Goal: Ask a question

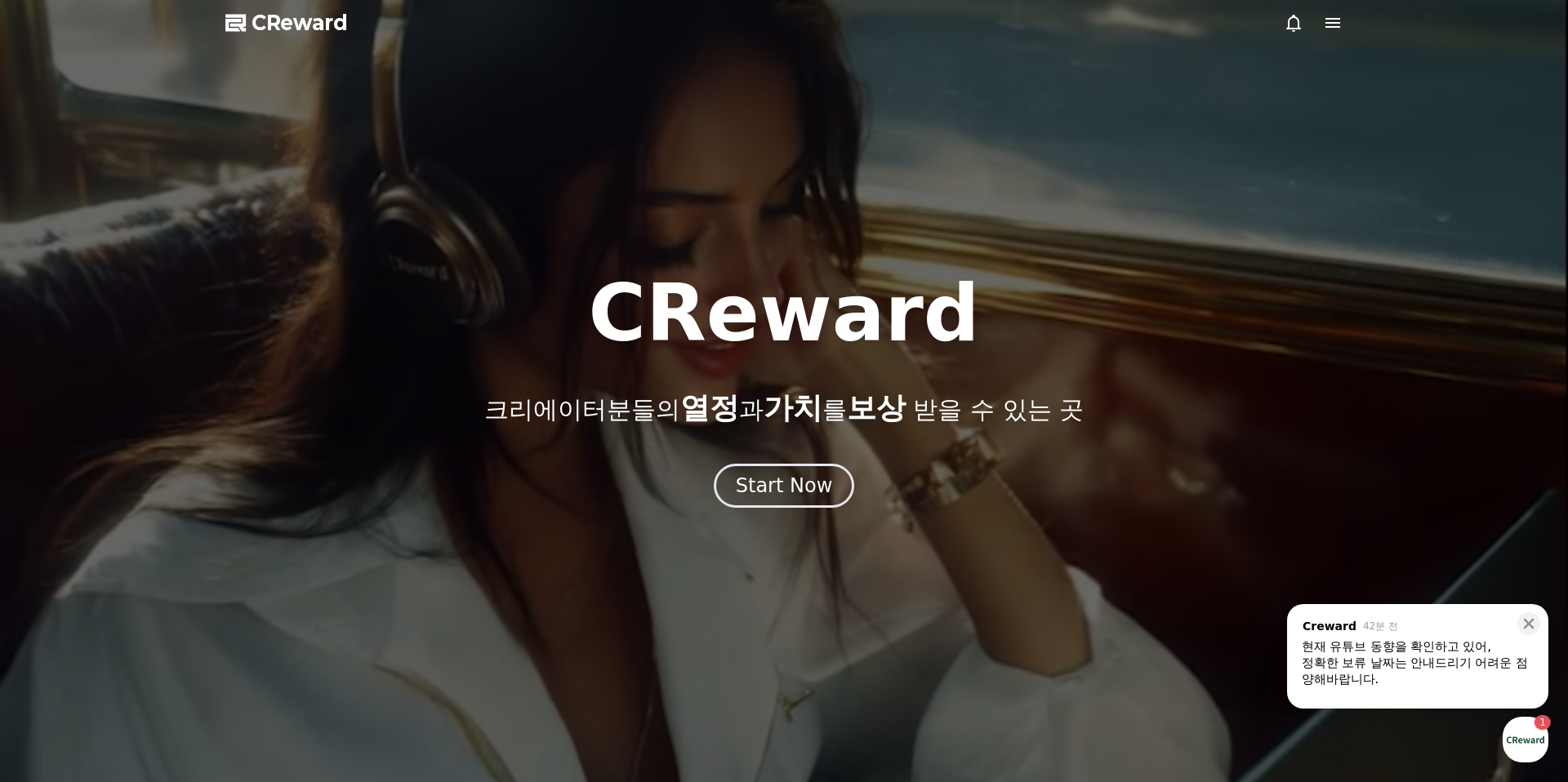
click at [1421, 668] on div "정확한 보류 날짜는 안내드리기 어려운 점 양해바랍니다." at bounding box center [1417, 671] width 232 height 33
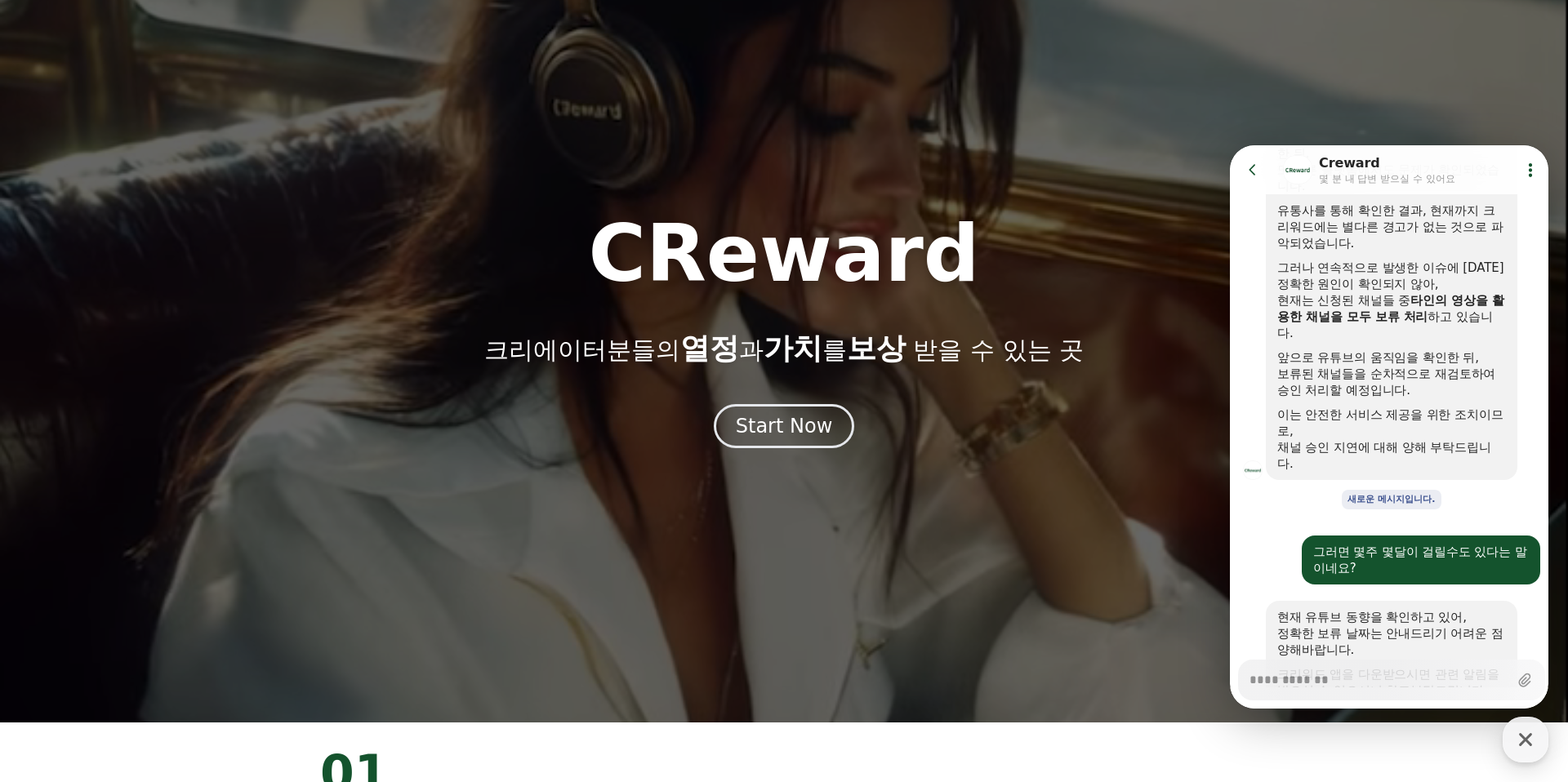
scroll to position [66, 0]
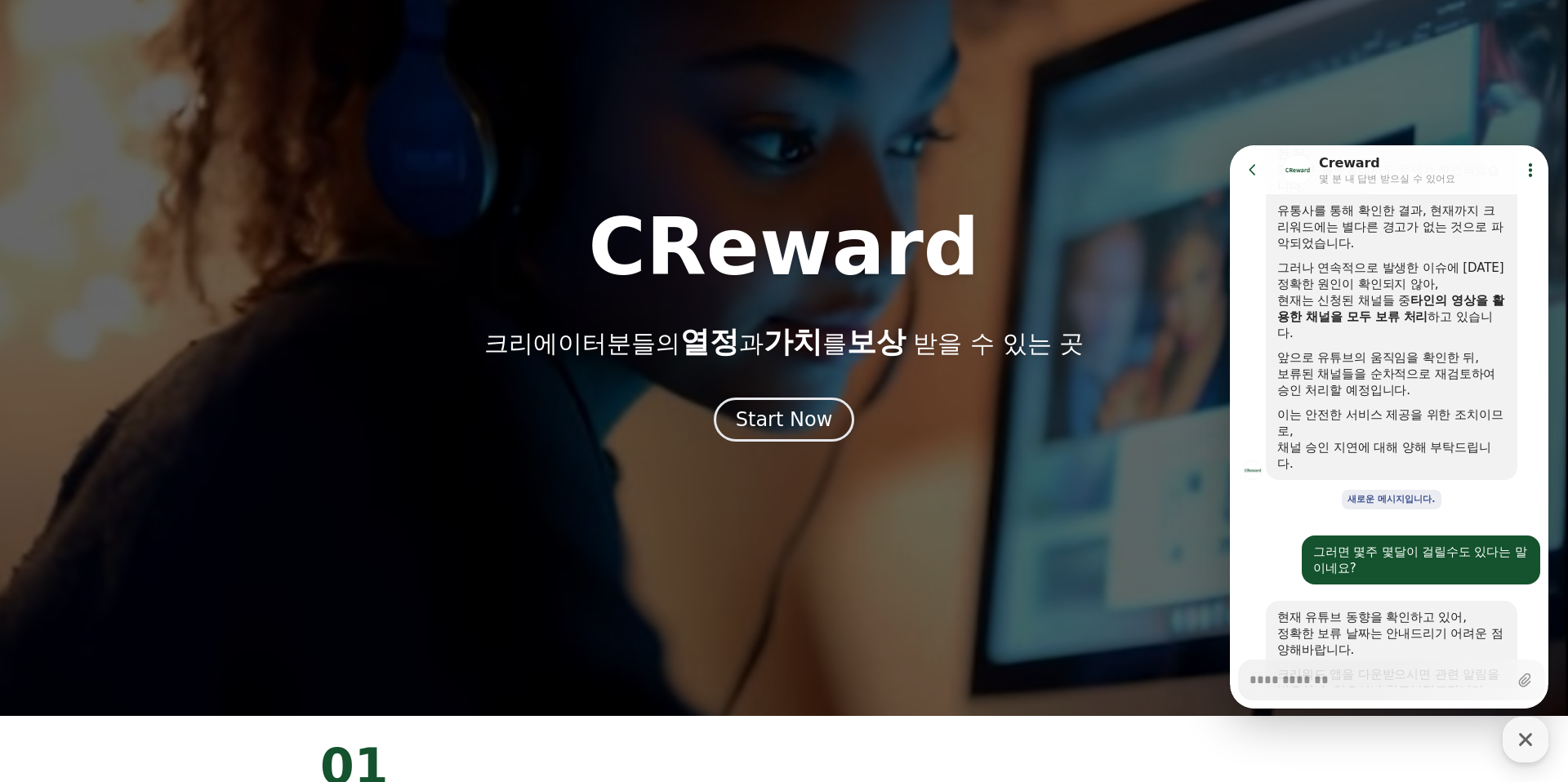
drag, startPoint x: 1356, startPoint y: 670, endPoint x: 1356, endPoint y: 660, distance: 10.0
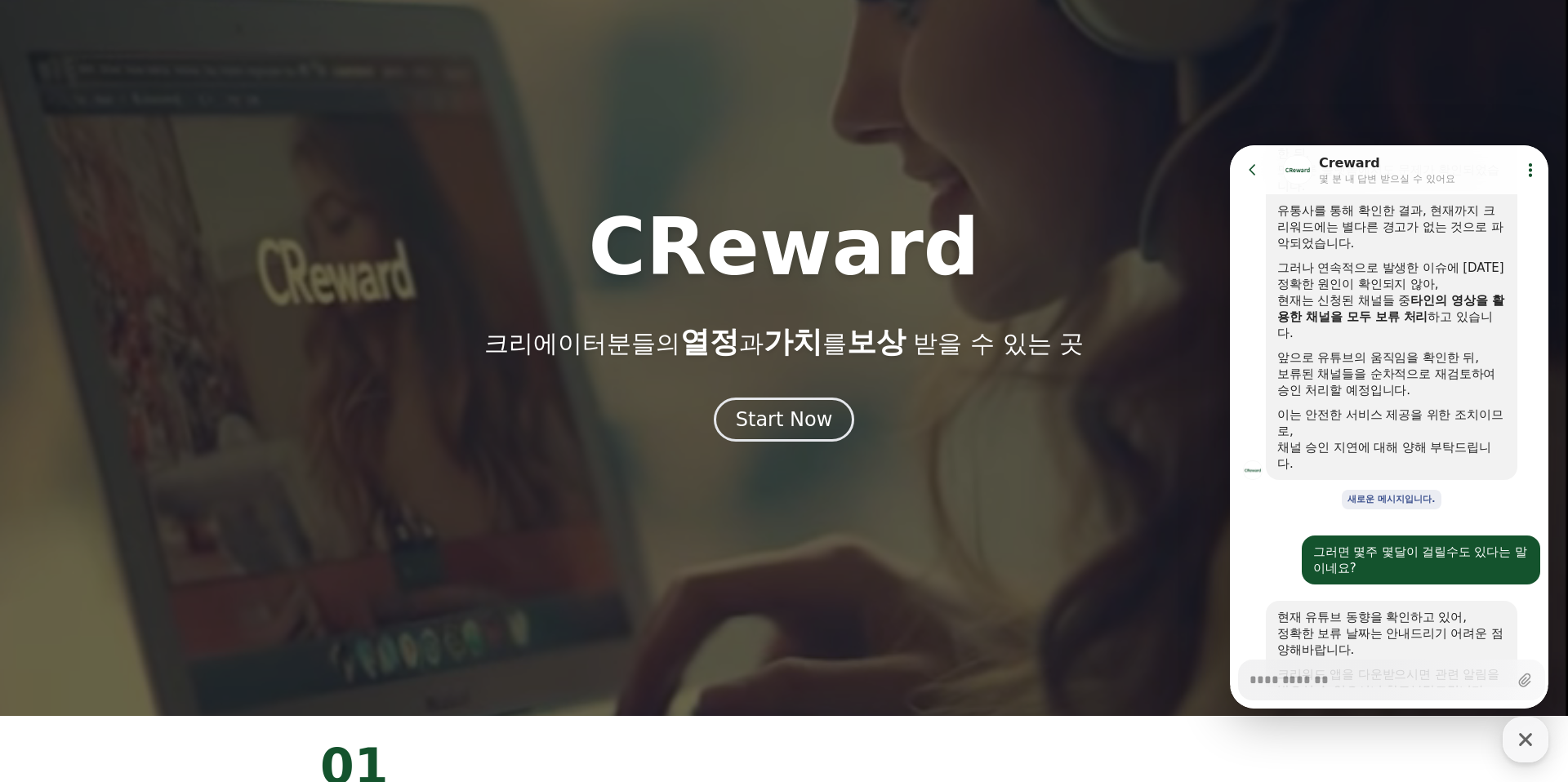
click at [1356, 670] on textarea "Messenger Input Textarea" at bounding box center [1378, 674] width 259 height 27
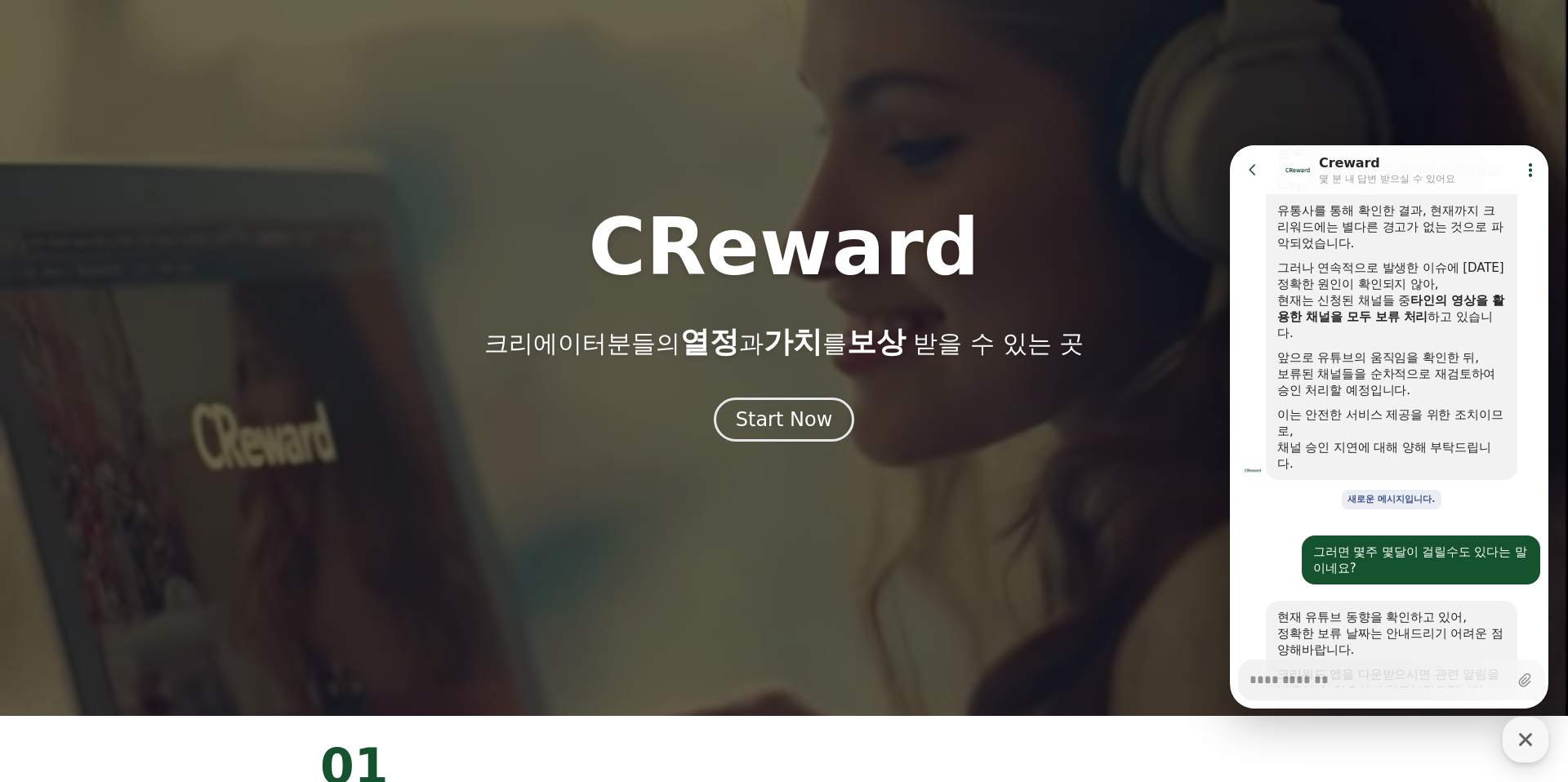
type textarea "*"
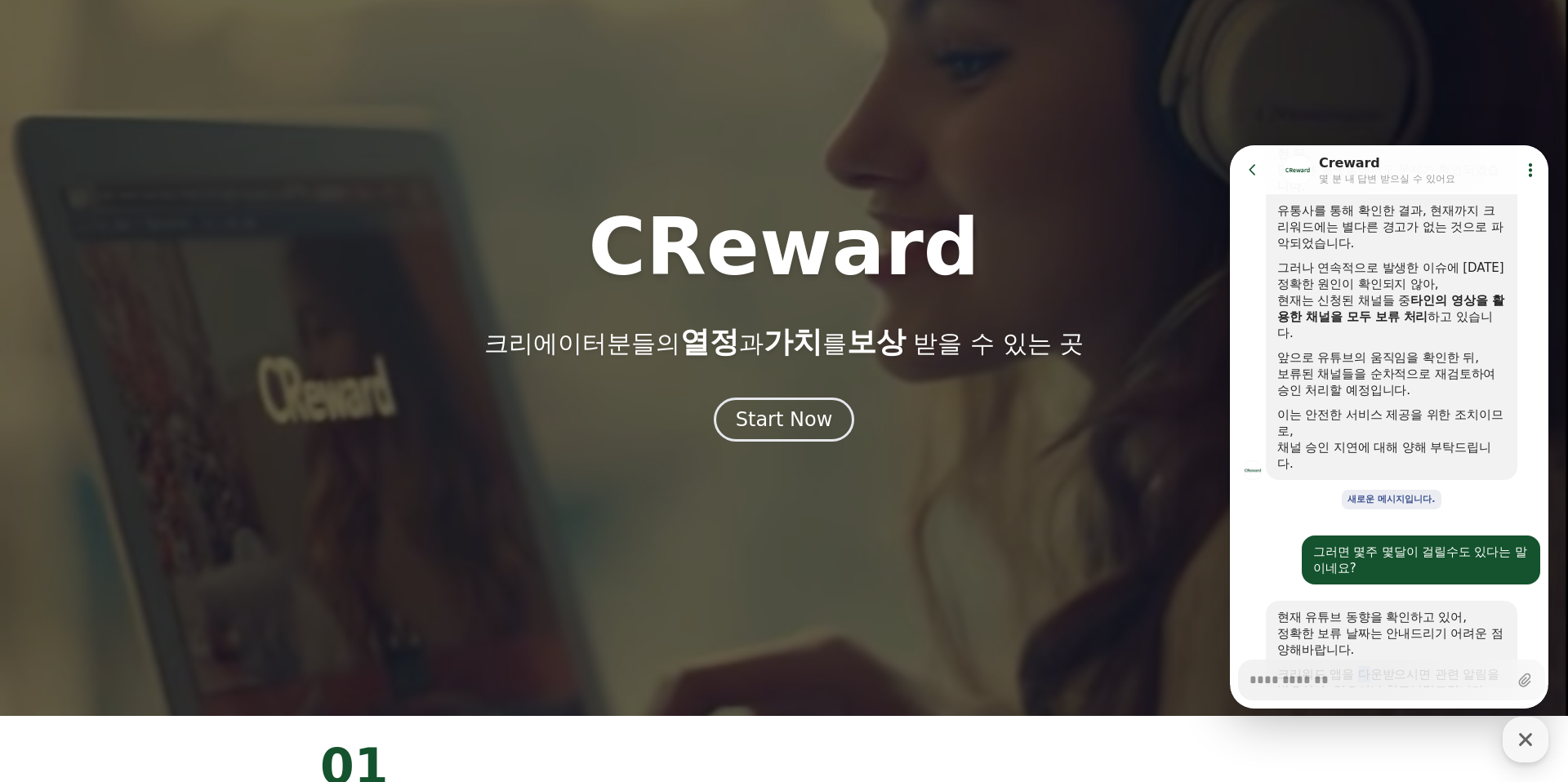
drag, startPoint x: 1352, startPoint y: 577, endPoint x: 1444, endPoint y: 578, distance: 92.0
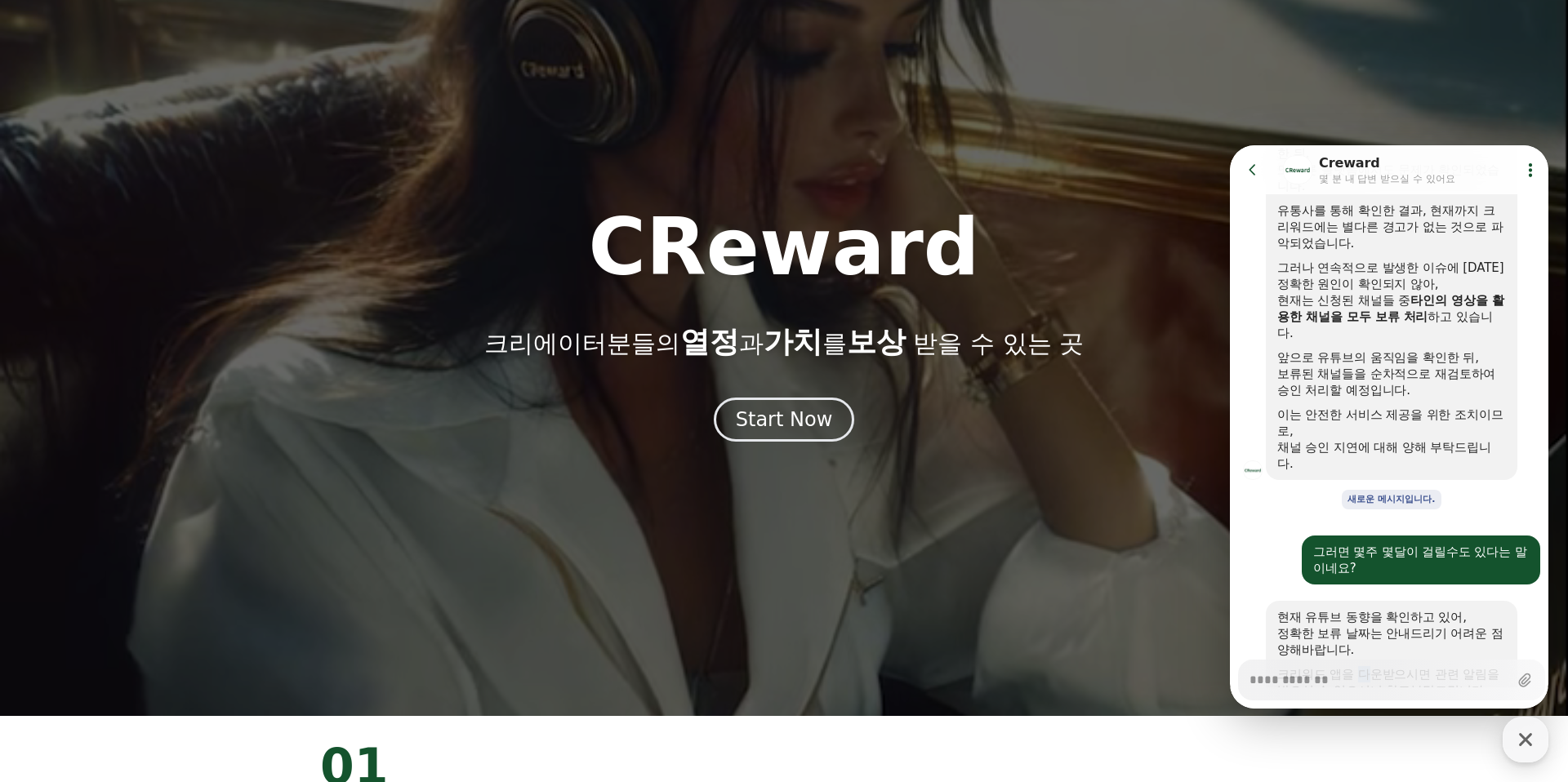
click at [1429, 666] on div "크리워드 앱을 다운받으시면 관련 알림을 받으실 수 있으시니 참고부탁드립니다." at bounding box center [1391, 682] width 229 height 33
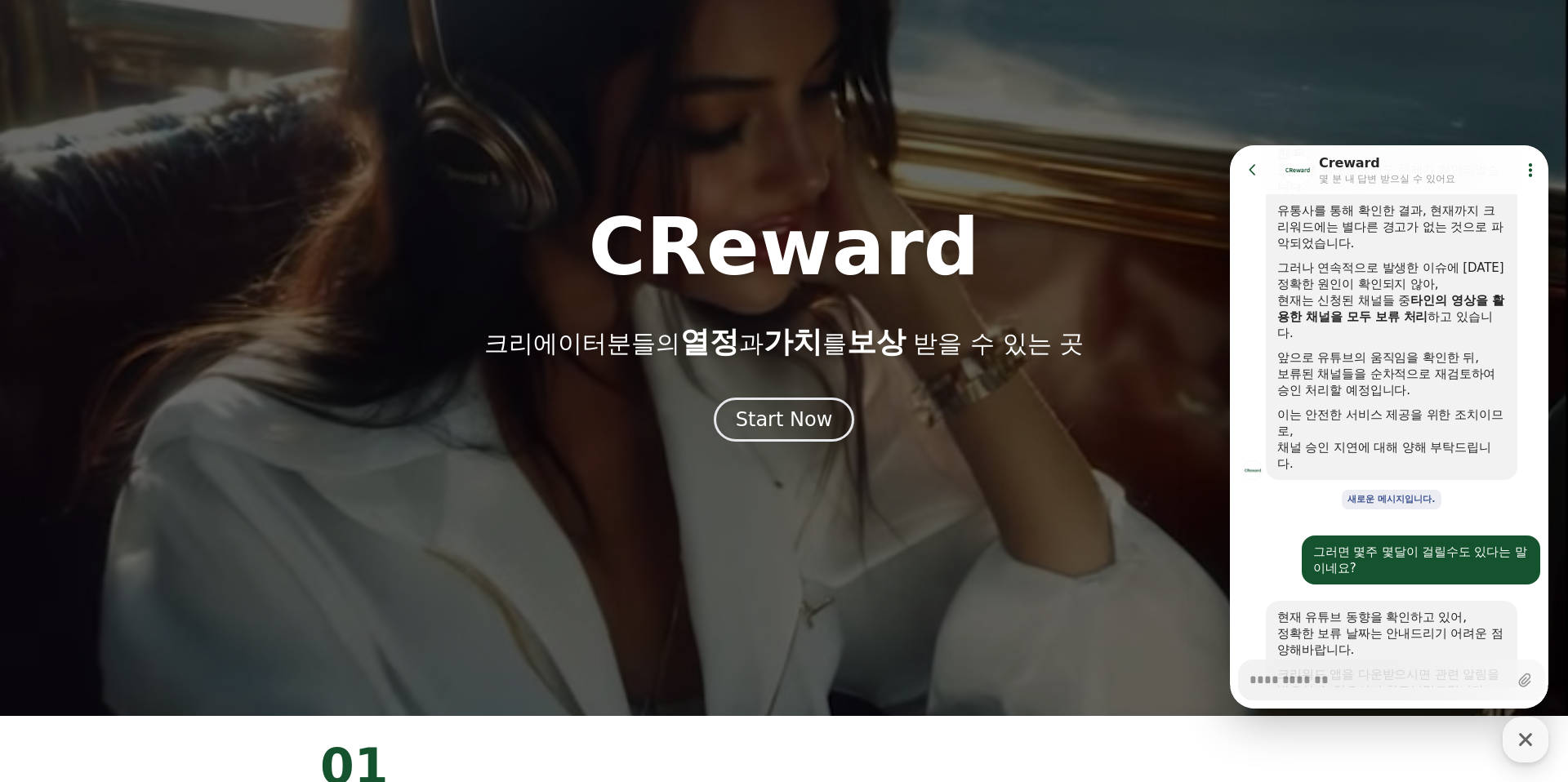
drag, startPoint x: 1444, startPoint y: 578, endPoint x: 1440, endPoint y: 586, distance: 8.9
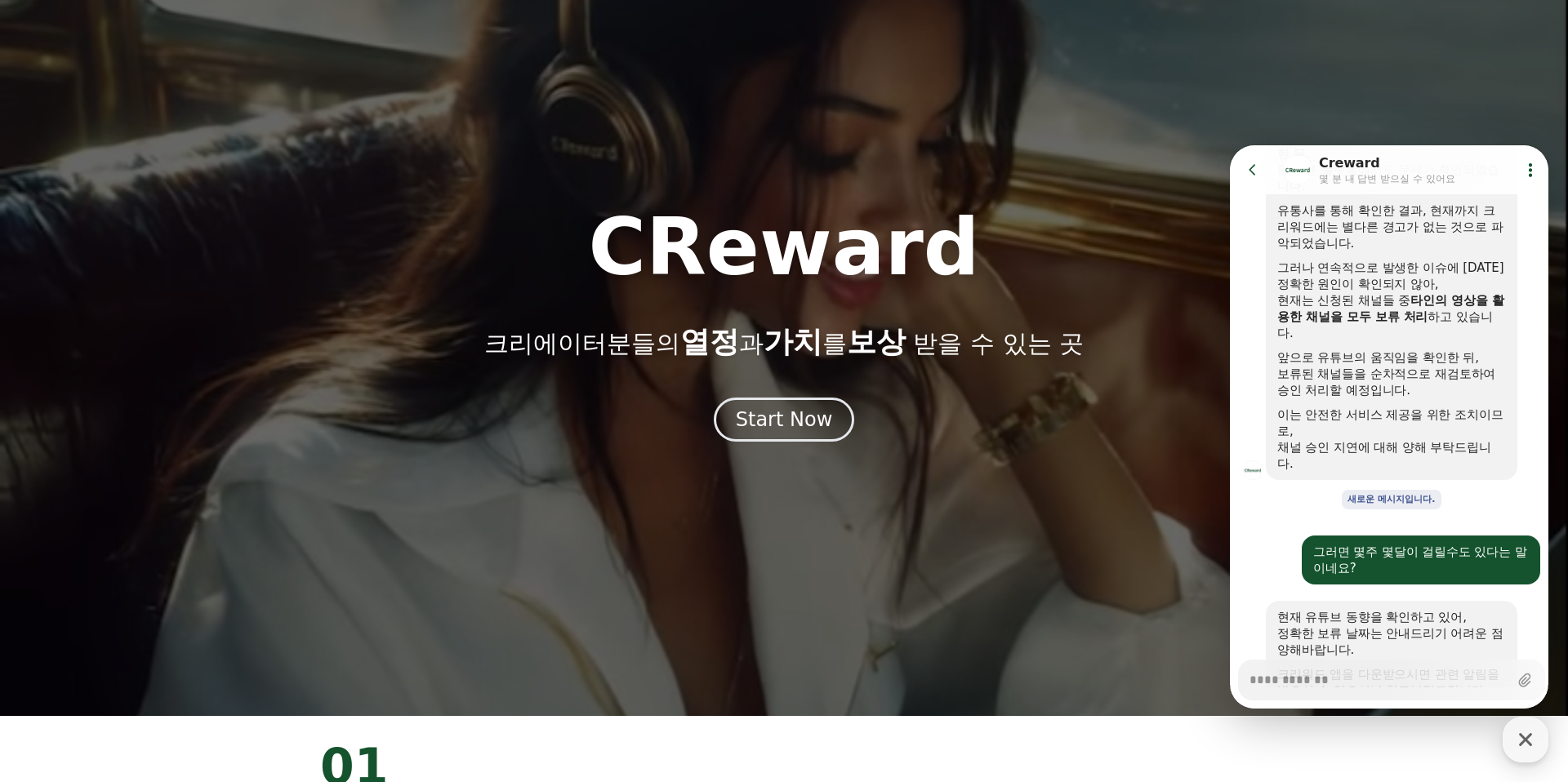
click at [1443, 666] on div "크리워드 앱을 다운받으시면 관련 알림을 받으실 수 있으시니 참고부탁드립니다." at bounding box center [1391, 682] width 229 height 33
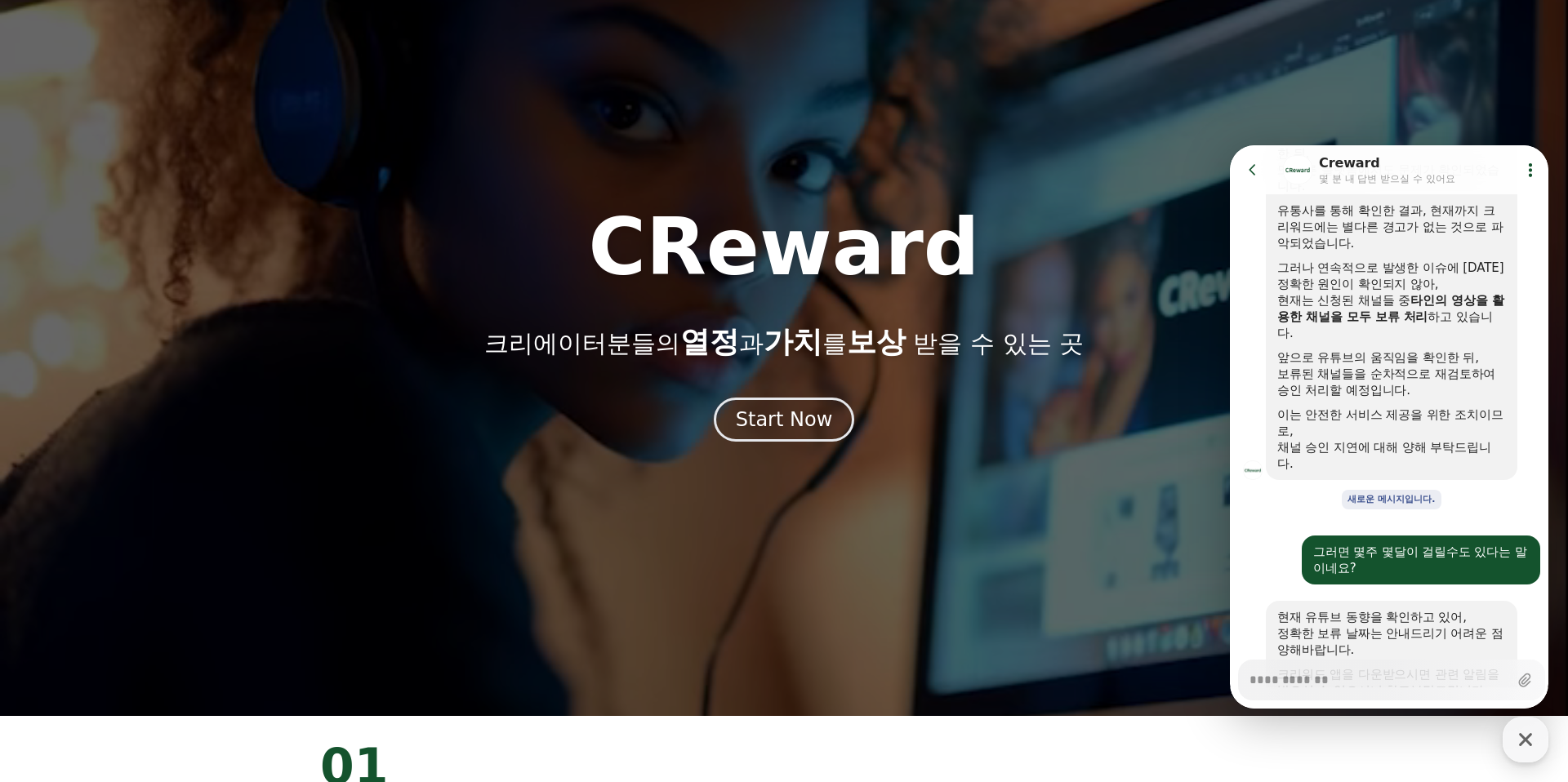
scroll to position [722, 0]
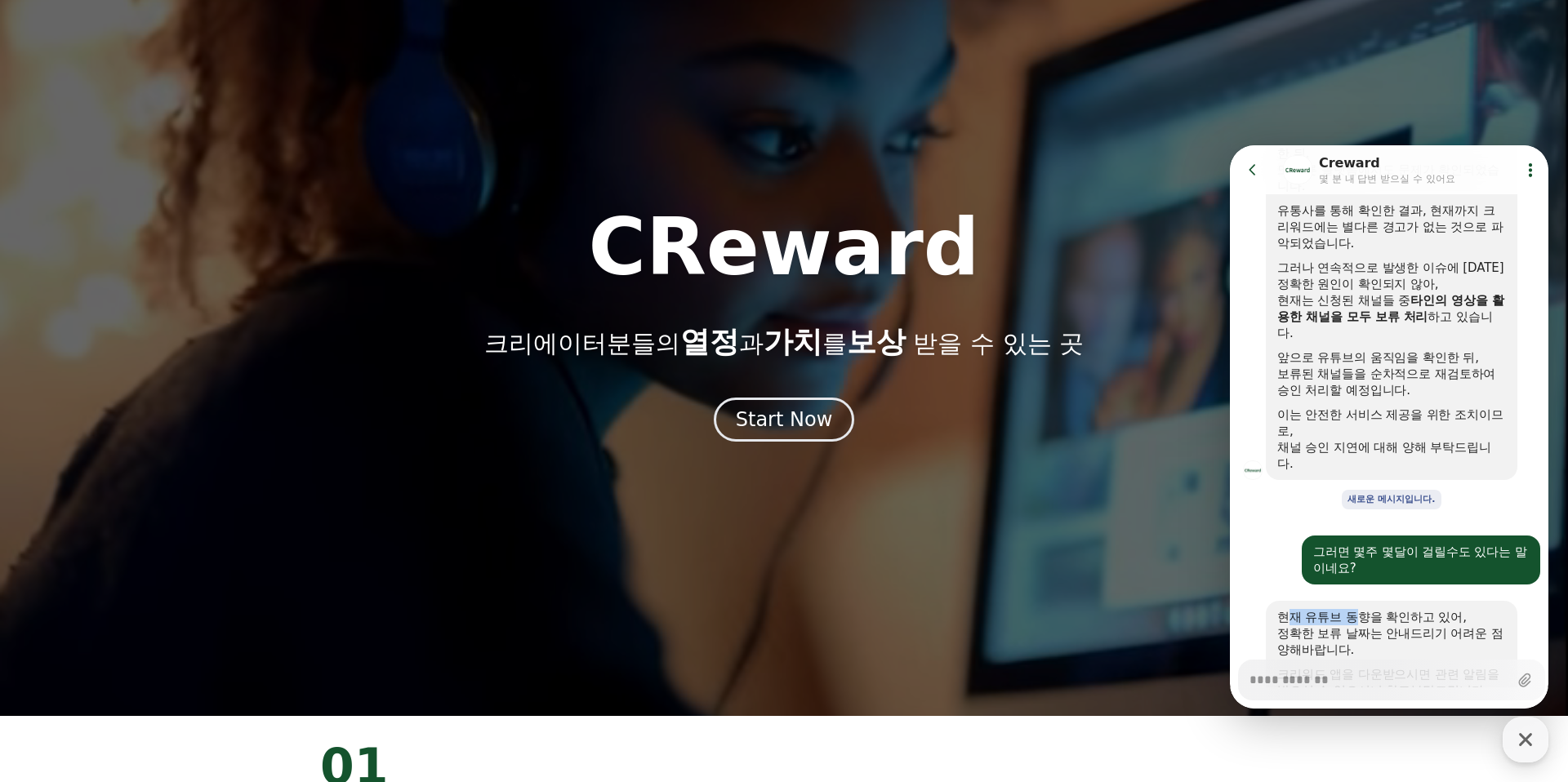
drag, startPoint x: 1289, startPoint y: 520, endPoint x: 1387, endPoint y: 520, distance: 98.0
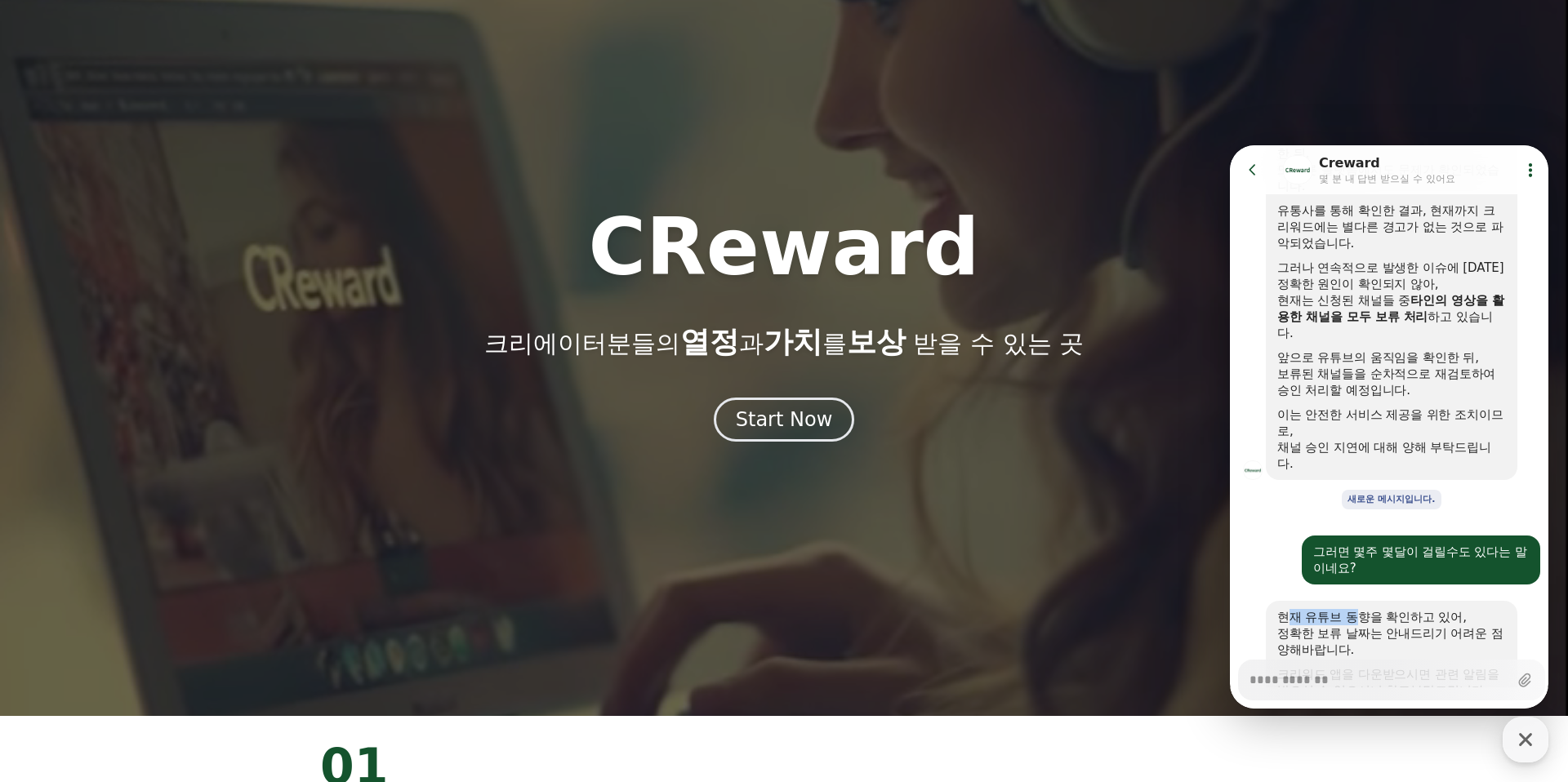
click at [1378, 610] on div "현재 유튜브 동향을 확인하고 있어," at bounding box center [1391, 618] width 229 height 16
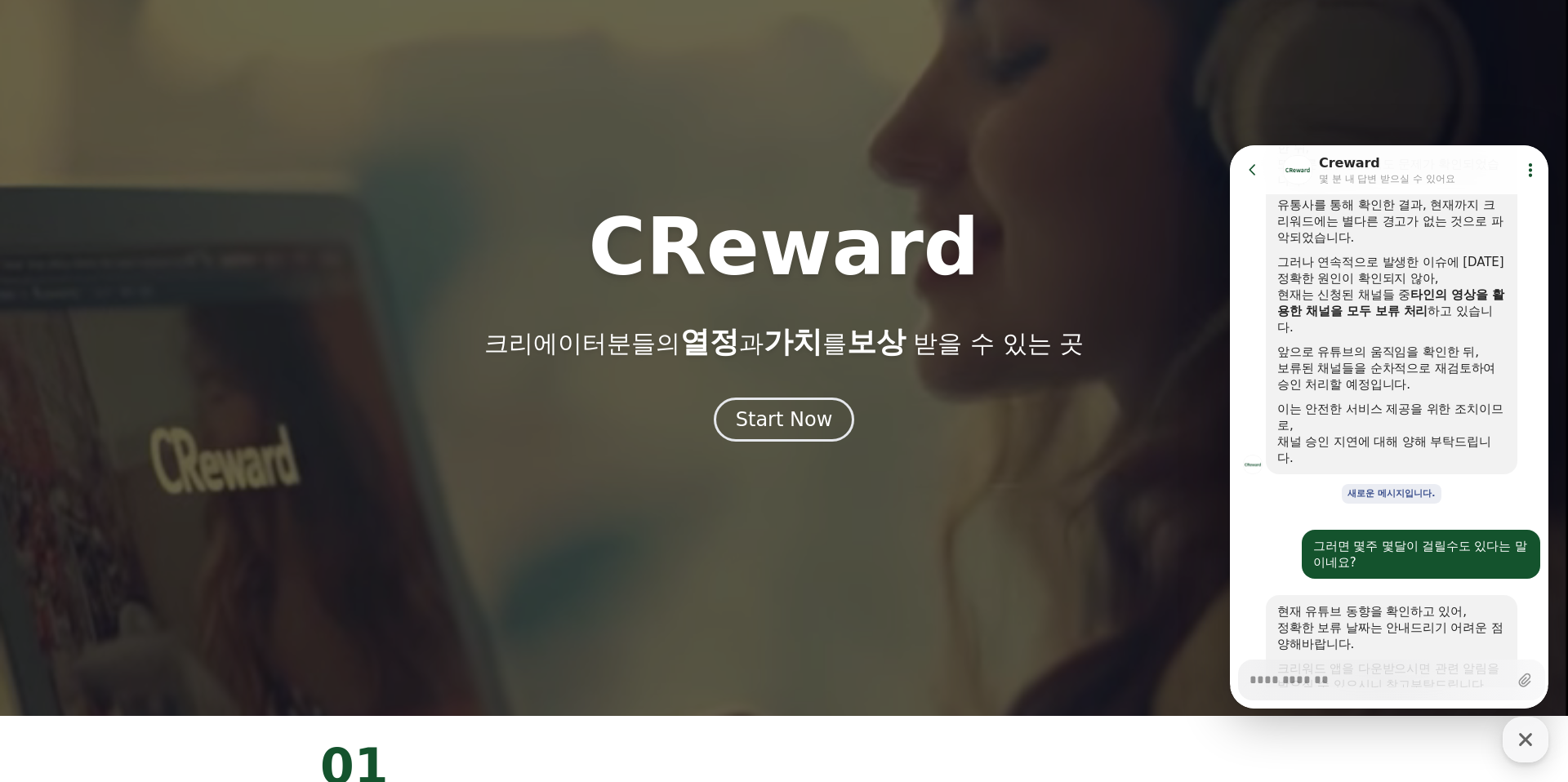
drag, startPoint x: 1406, startPoint y: 520, endPoint x: 1396, endPoint y: 521, distance: 10.0
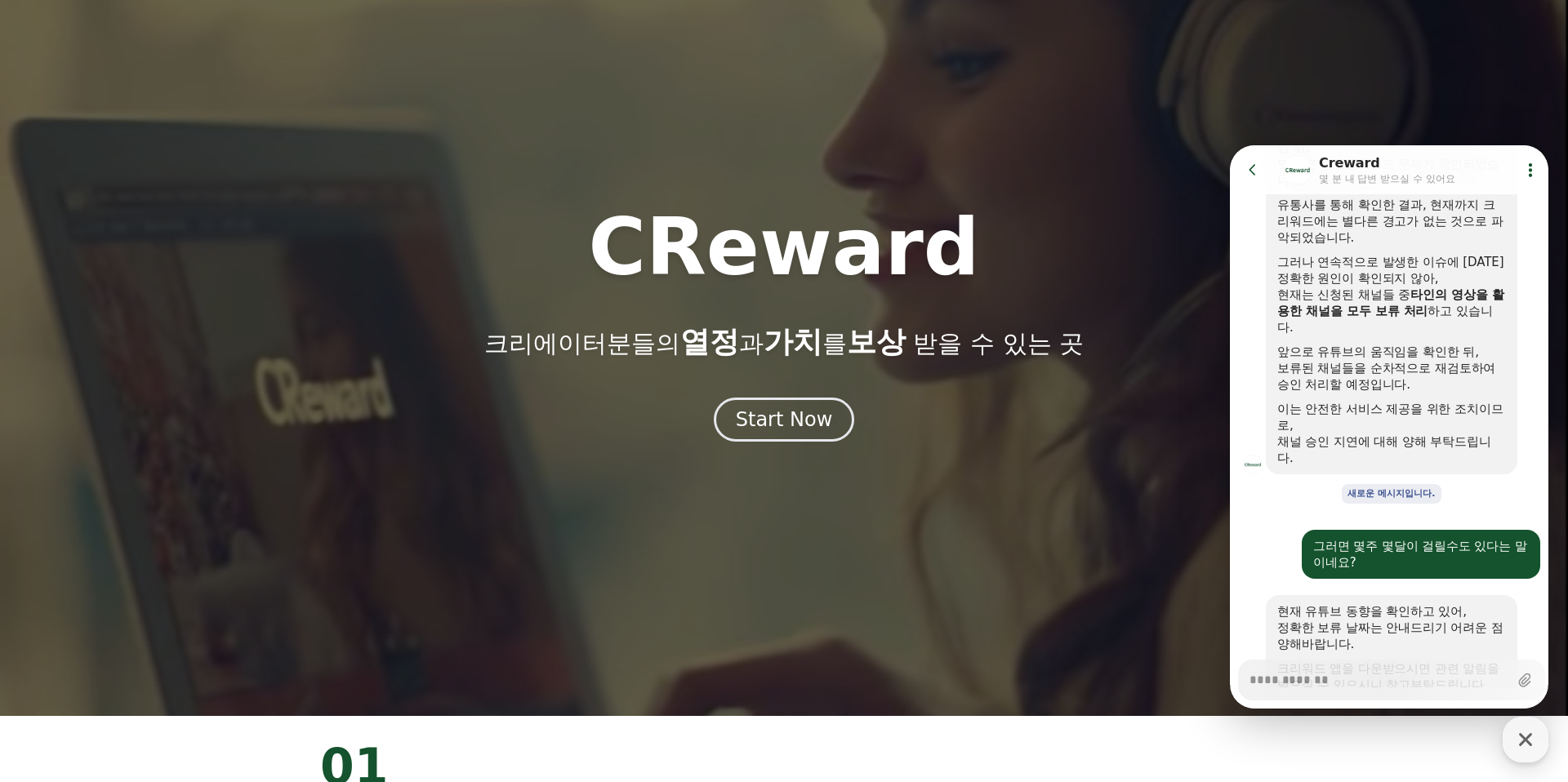
click at [1406, 604] on div "현재 유튜브 동향을 확인하고 있어, 정확한 보류 날짜는 안내드리기 어려운 점 양해바랍니다. 크리워드 앱을 다운받으시면 관련 알림을 받으실 수 …" at bounding box center [1391, 649] width 229 height 90
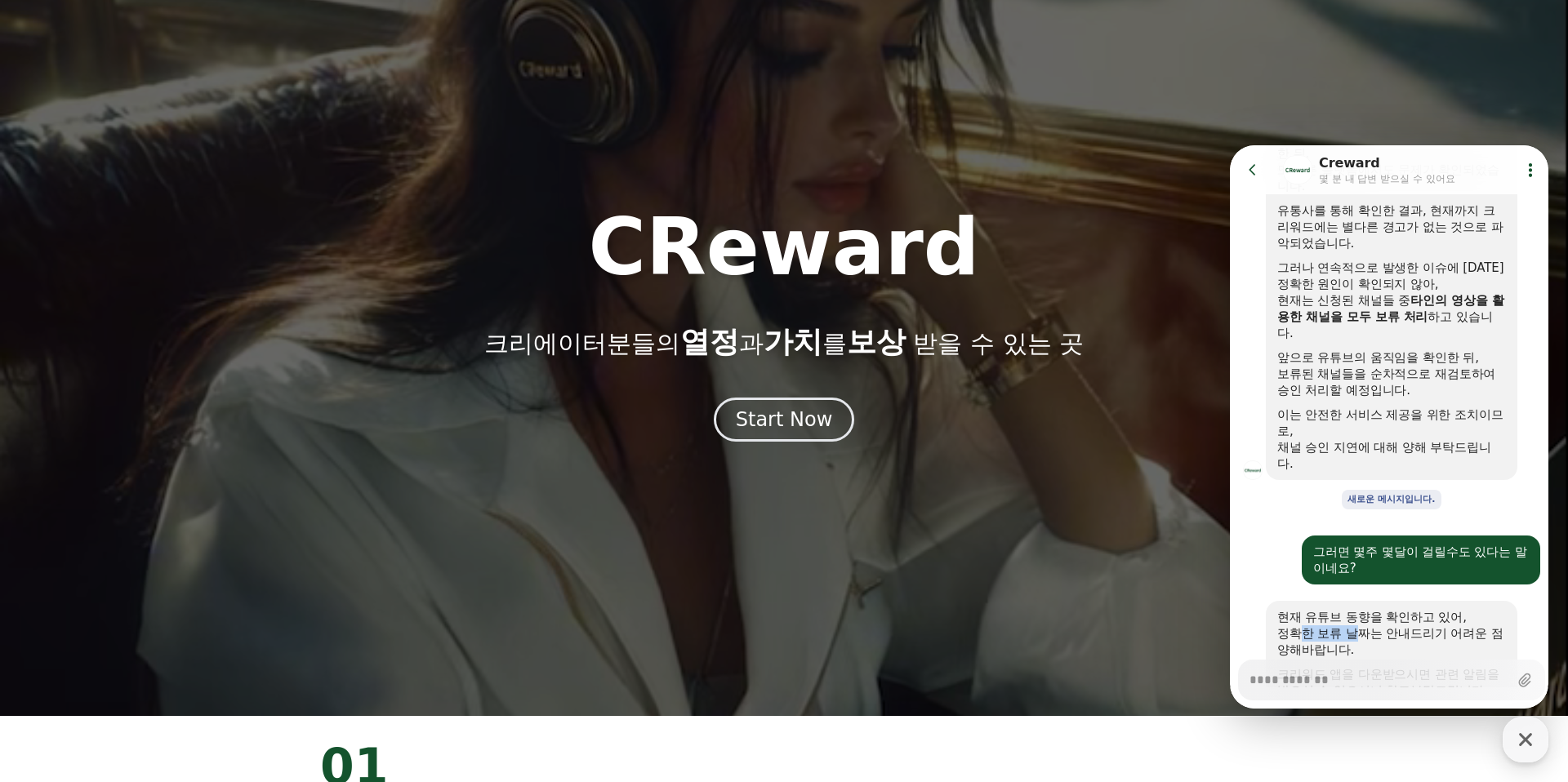
drag, startPoint x: 1299, startPoint y: 535, endPoint x: 1466, endPoint y: 535, distance: 167.0
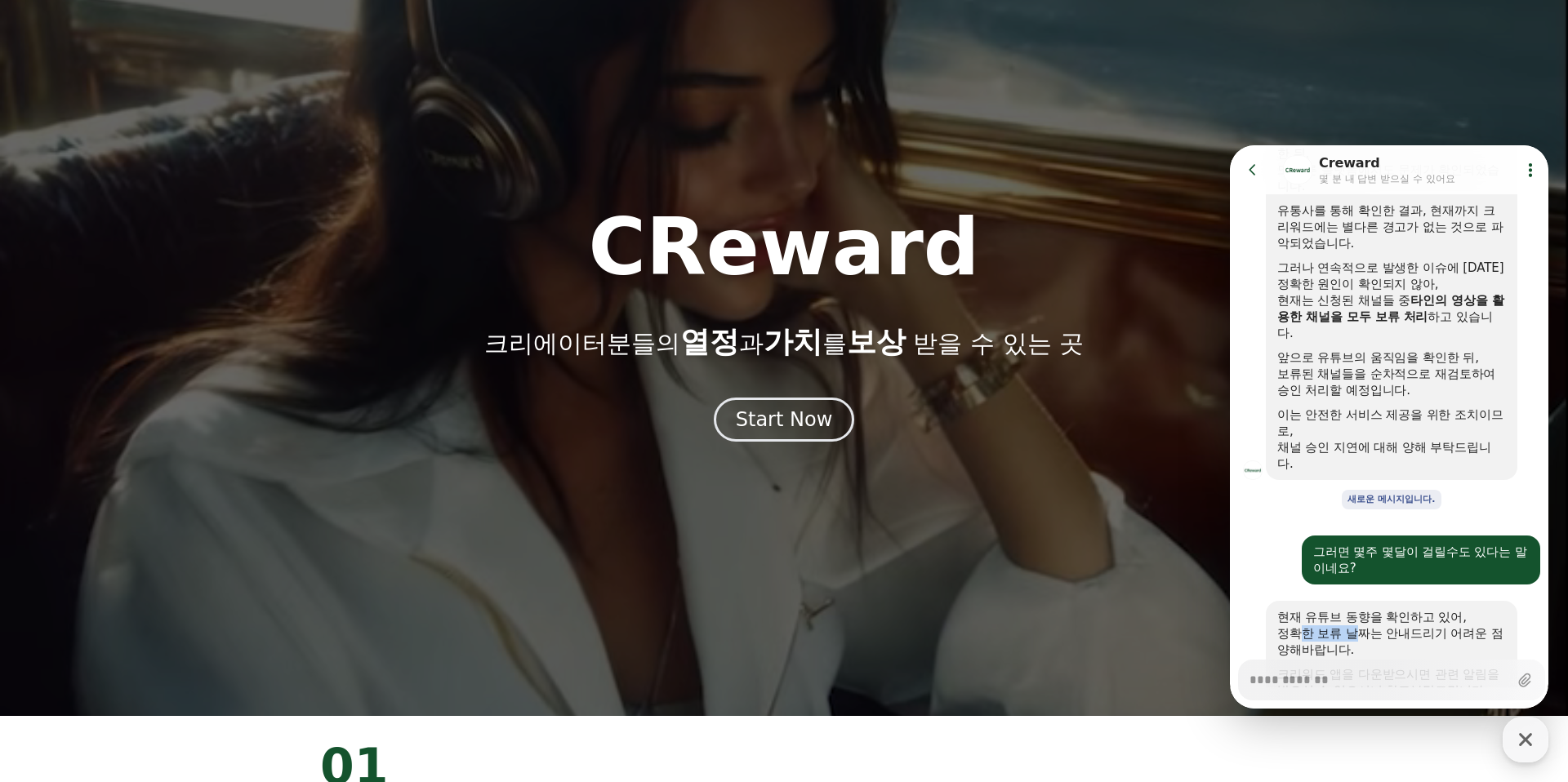
click at [1356, 626] on div "정확한 보류 날짜는 안내드리기 어려운 점 양해바랍니다." at bounding box center [1391, 642] width 229 height 33
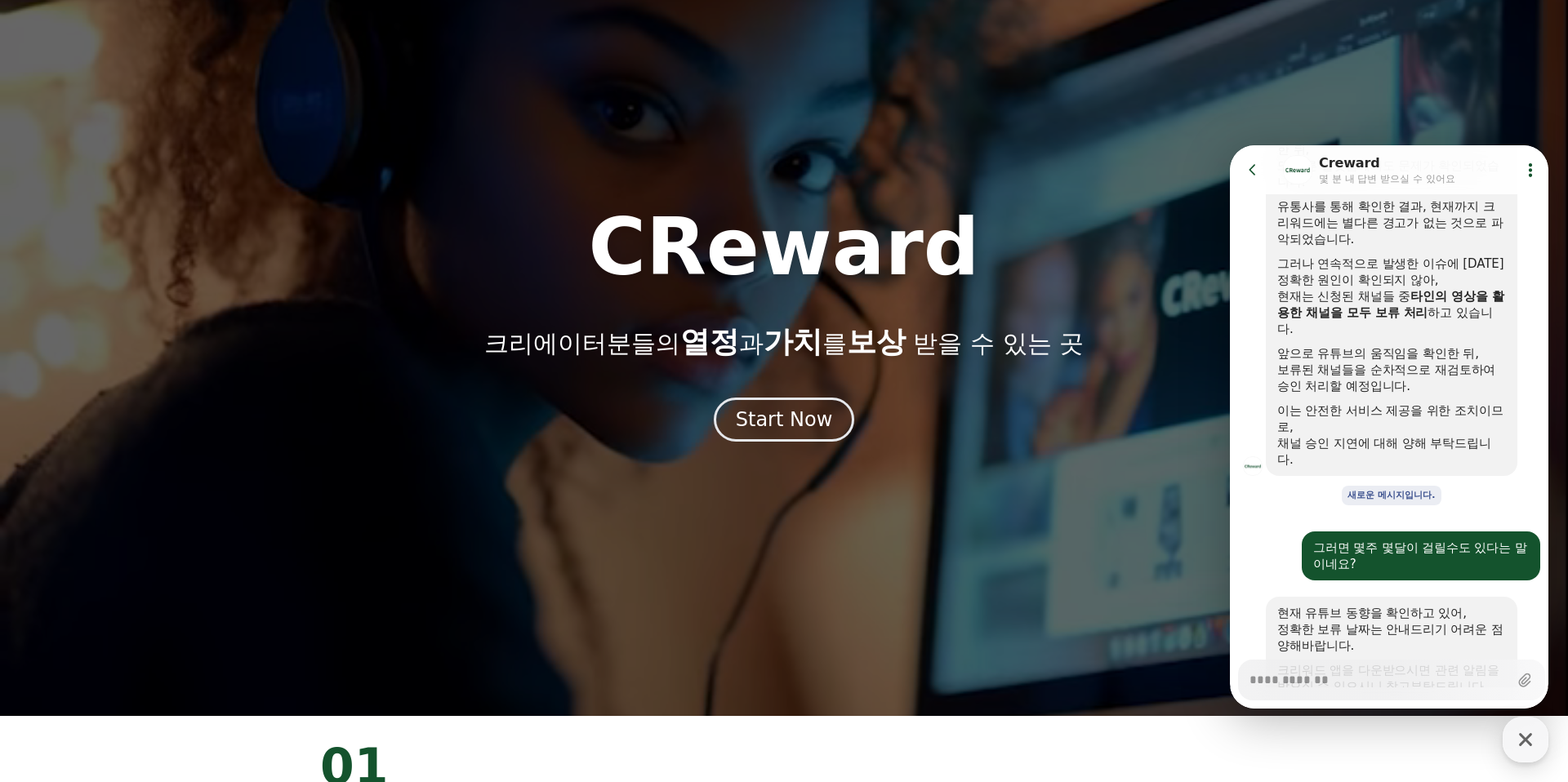
click at [1466, 621] on div "정확한 보류 날짜는 안내드리기 어려운 점 양해바랍니다." at bounding box center [1391, 637] width 229 height 33
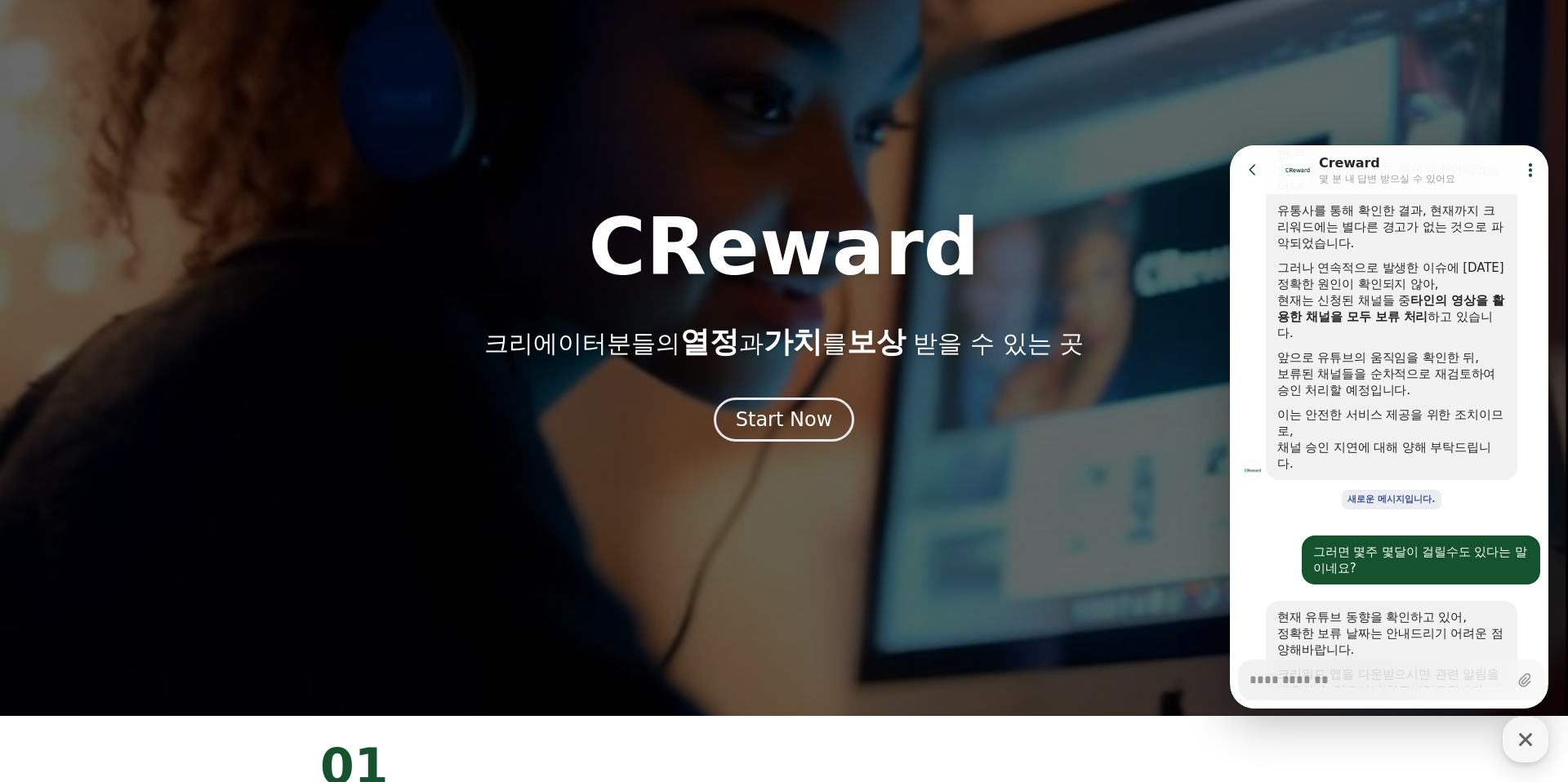
drag, startPoint x: 1324, startPoint y: 564, endPoint x: 1297, endPoint y: 534, distance: 40.4
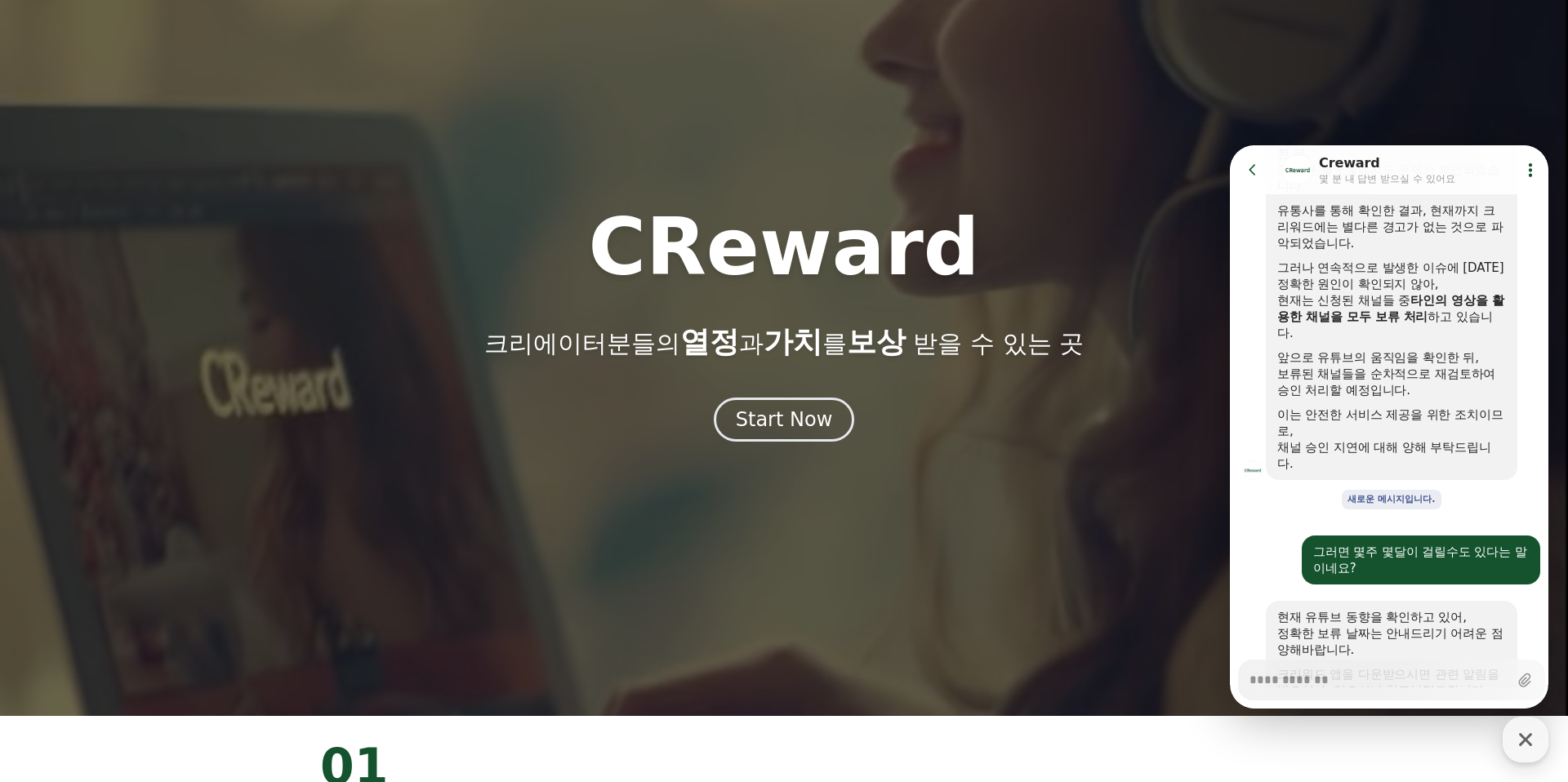
click at [1305, 610] on div "현재 유튜브 동향을 확인하고 있어, 정확한 보류 날짜는 안내드리기 어려운 점 양해바랍니다. 크리워드 앱을 다운받으시면 관련 알림을 받으실 수 …" at bounding box center [1391, 655] width 229 height 90
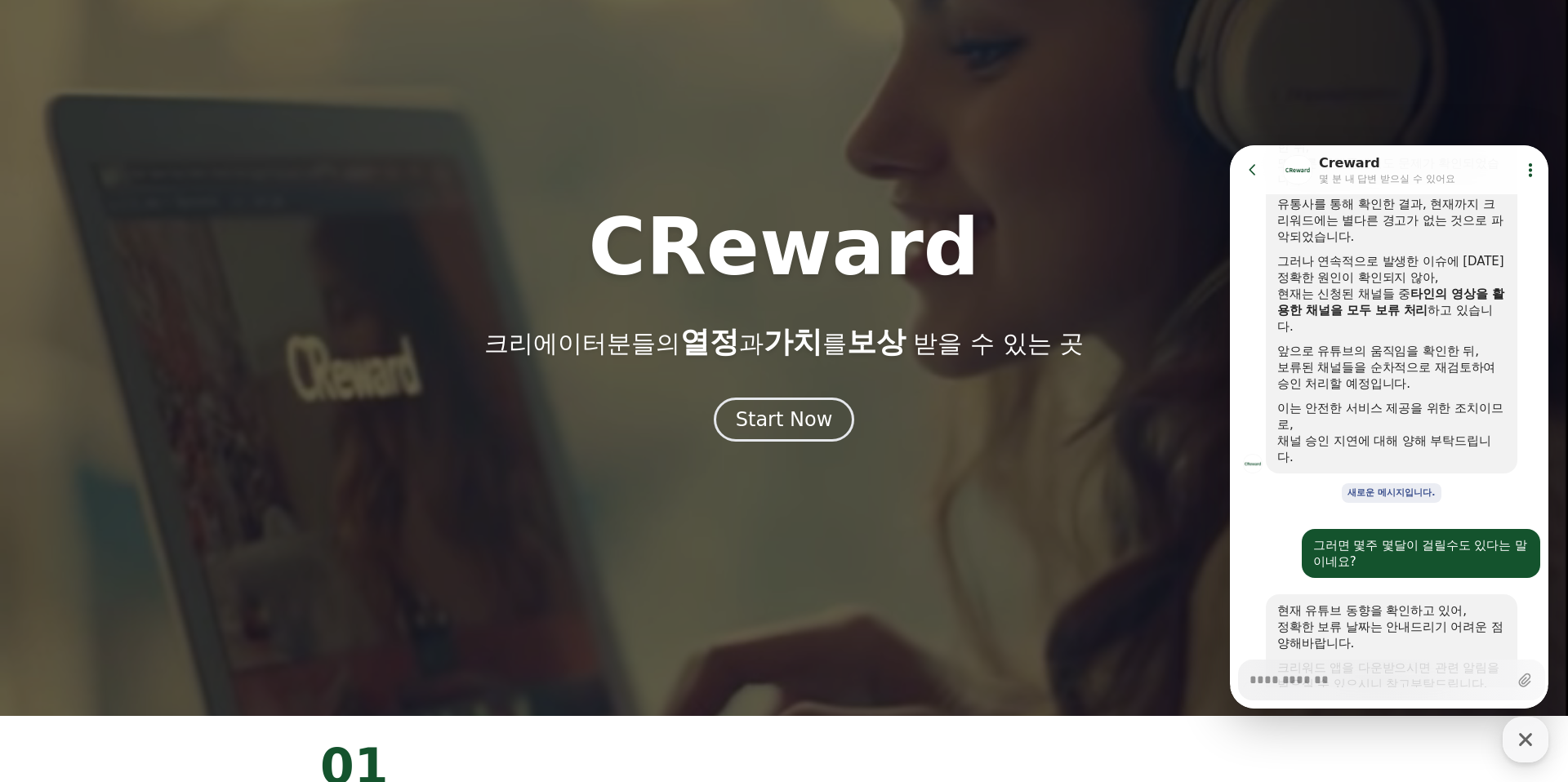
drag, startPoint x: 1352, startPoint y: 528, endPoint x: 1333, endPoint y: 626, distance: 99.8
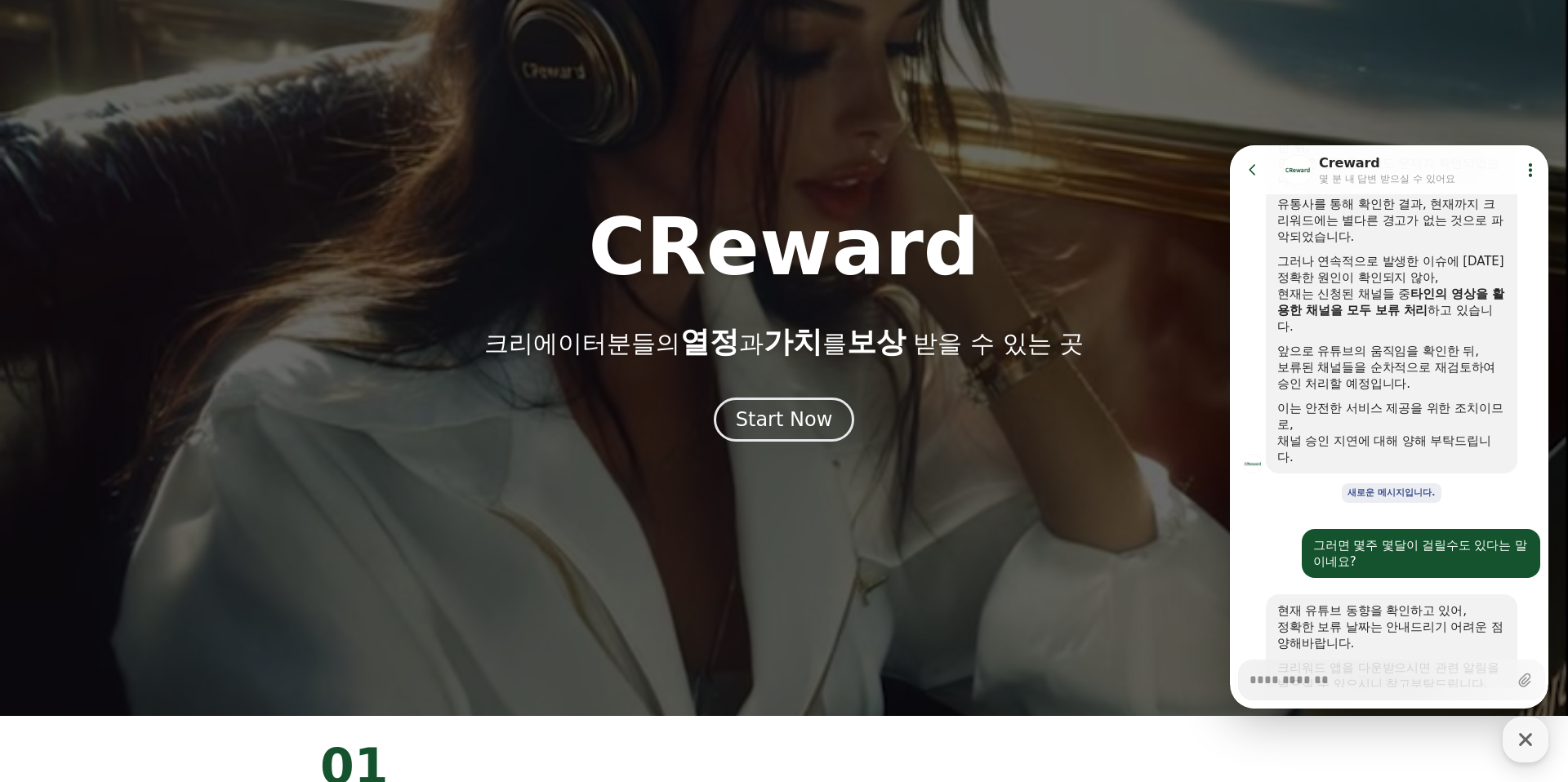
click at [1351, 619] on div "정확한 보류 날짜는 안내드리기 어려운 점 양해바랍니다." at bounding box center [1391, 635] width 229 height 33
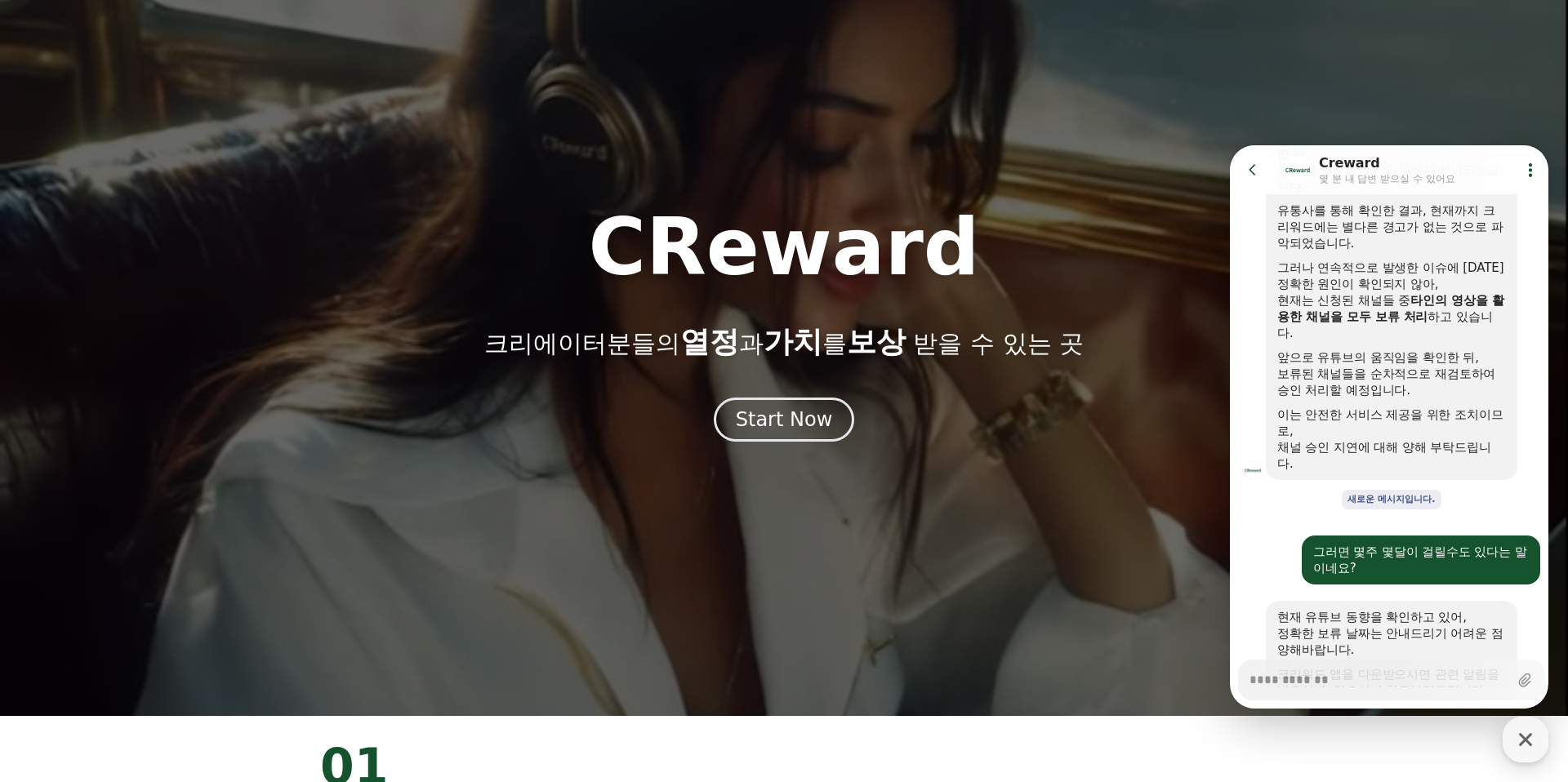
click at [1334, 671] on textarea "Messenger Input Textarea" at bounding box center [1378, 674] width 259 height 27
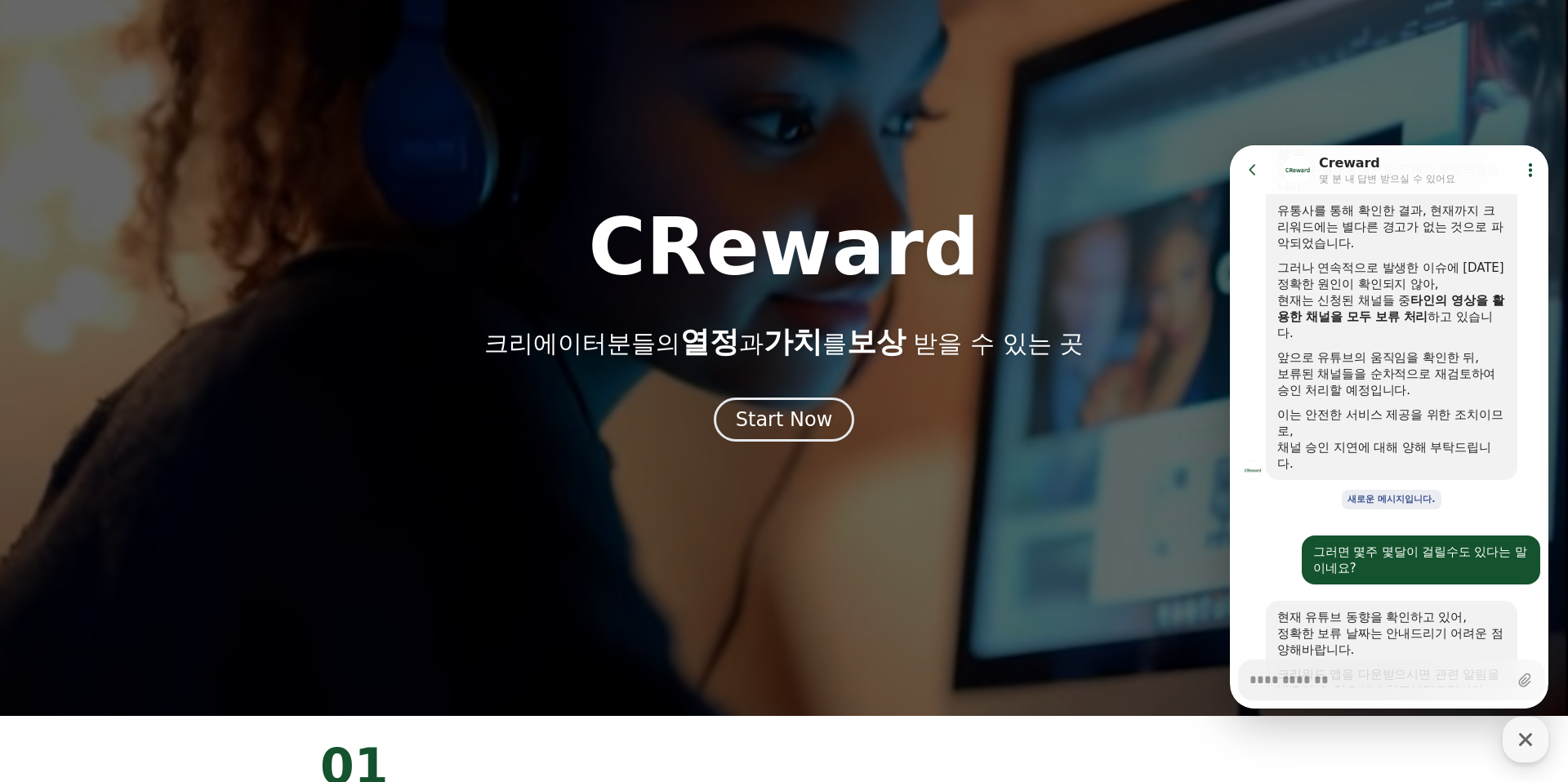
click at [1335, 674] on textarea "Messenger Input Textarea" at bounding box center [1378, 674] width 259 height 27
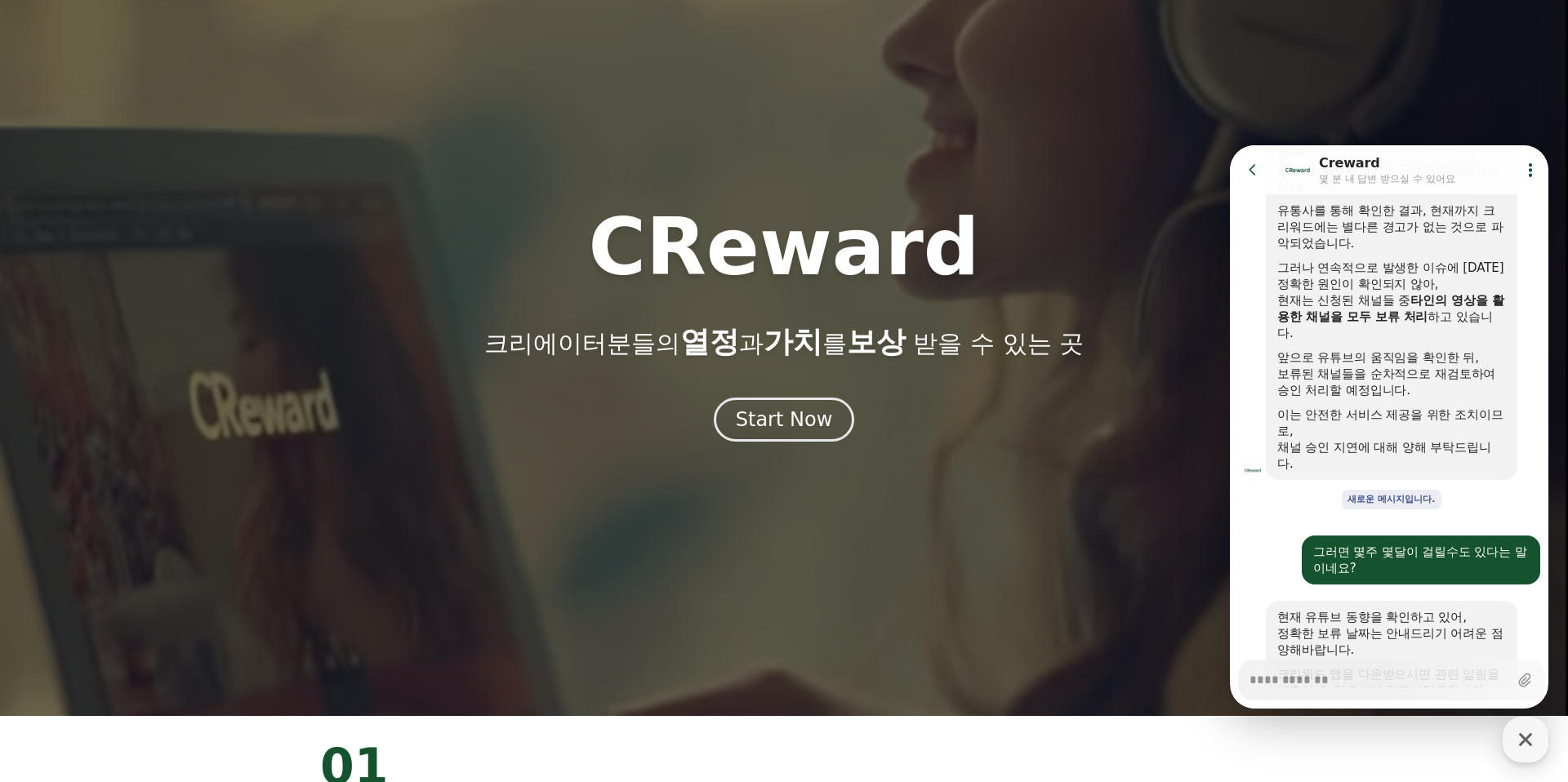
click at [1333, 674] on textarea "Messenger Input Textarea" at bounding box center [1378, 674] width 259 height 27
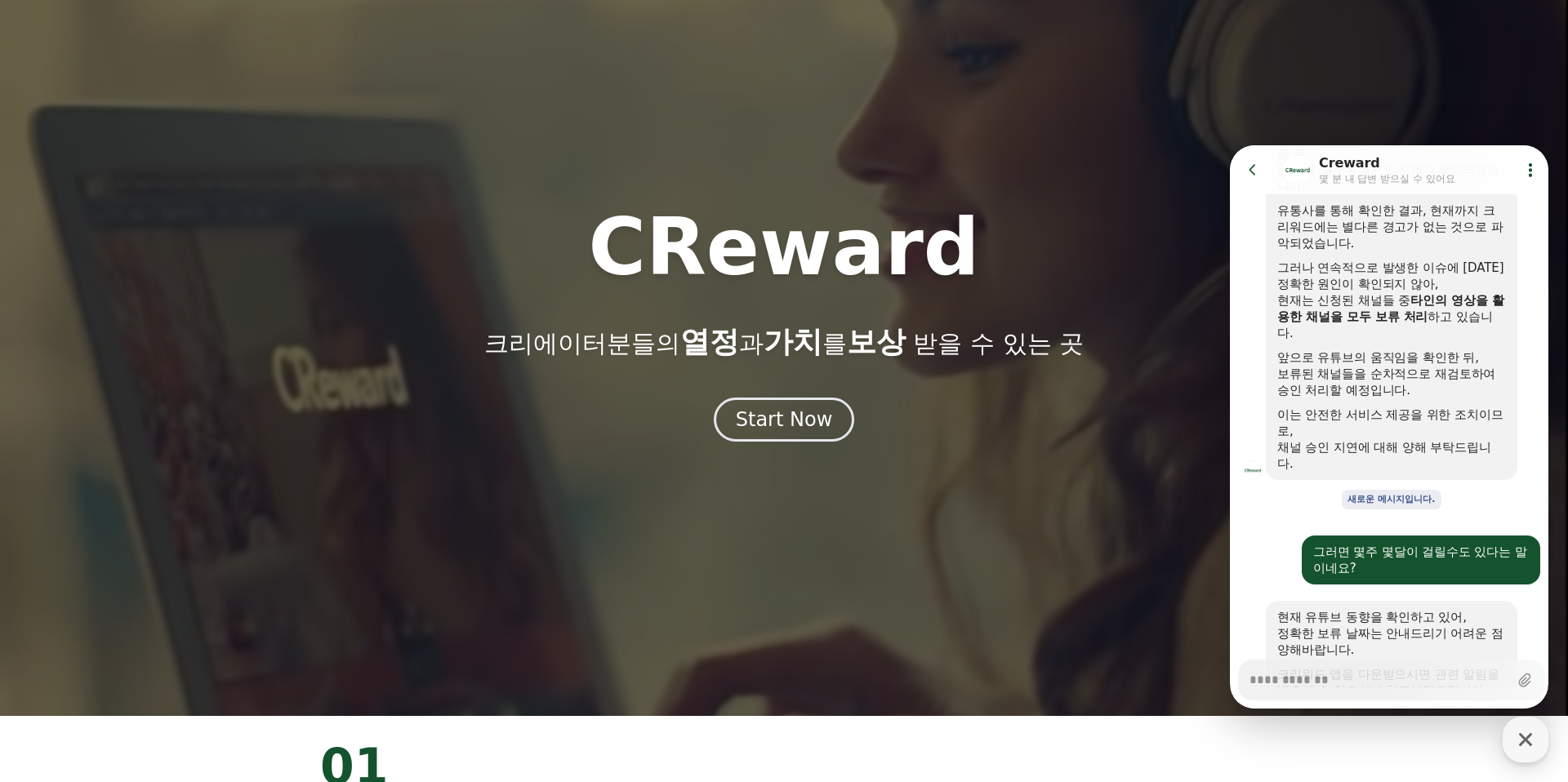
click at [1334, 674] on textarea "Messenger Input Textarea" at bounding box center [1378, 674] width 259 height 27
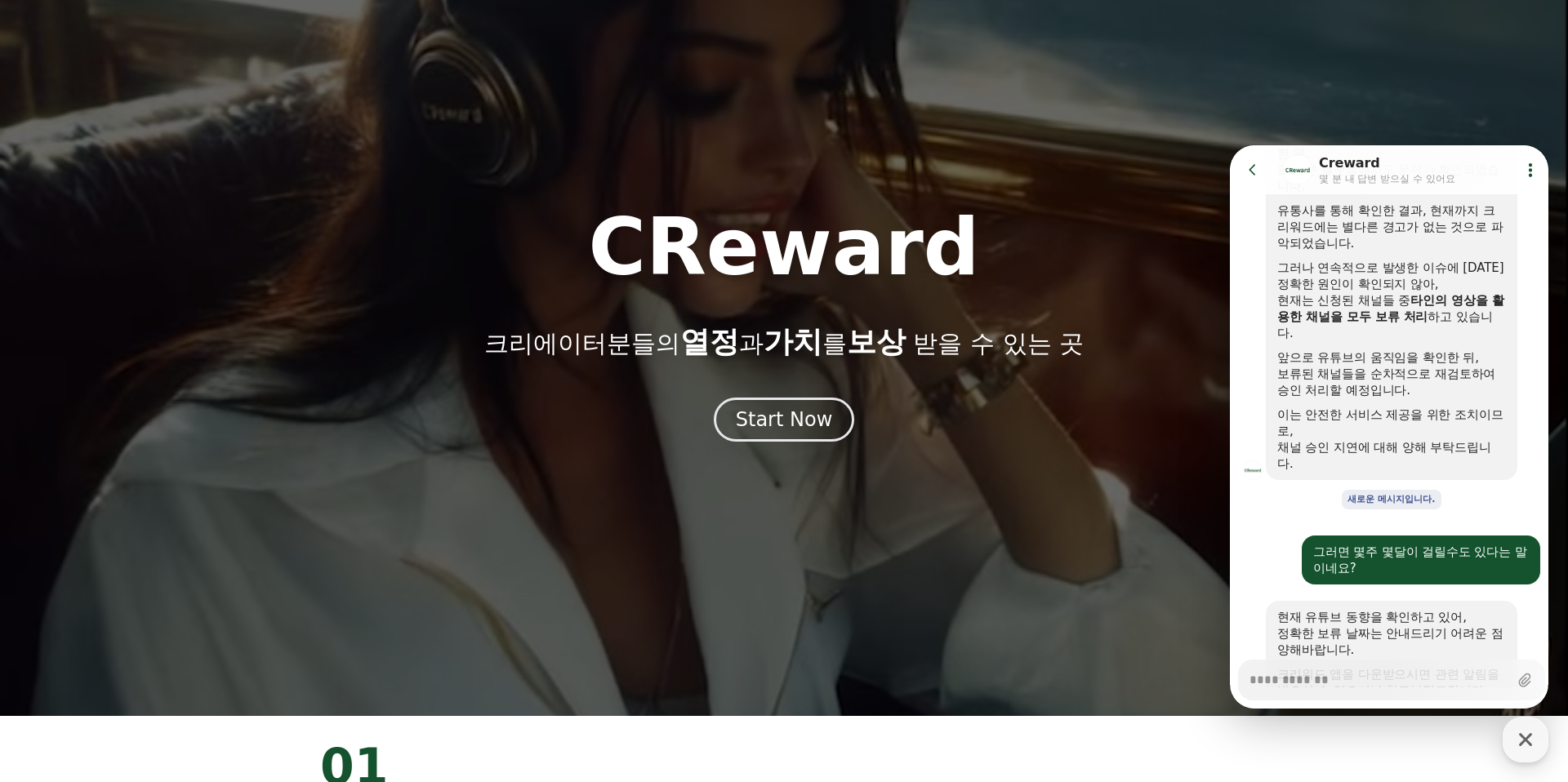
click at [1334, 678] on textarea "Messenger Input Textarea" at bounding box center [1378, 674] width 259 height 27
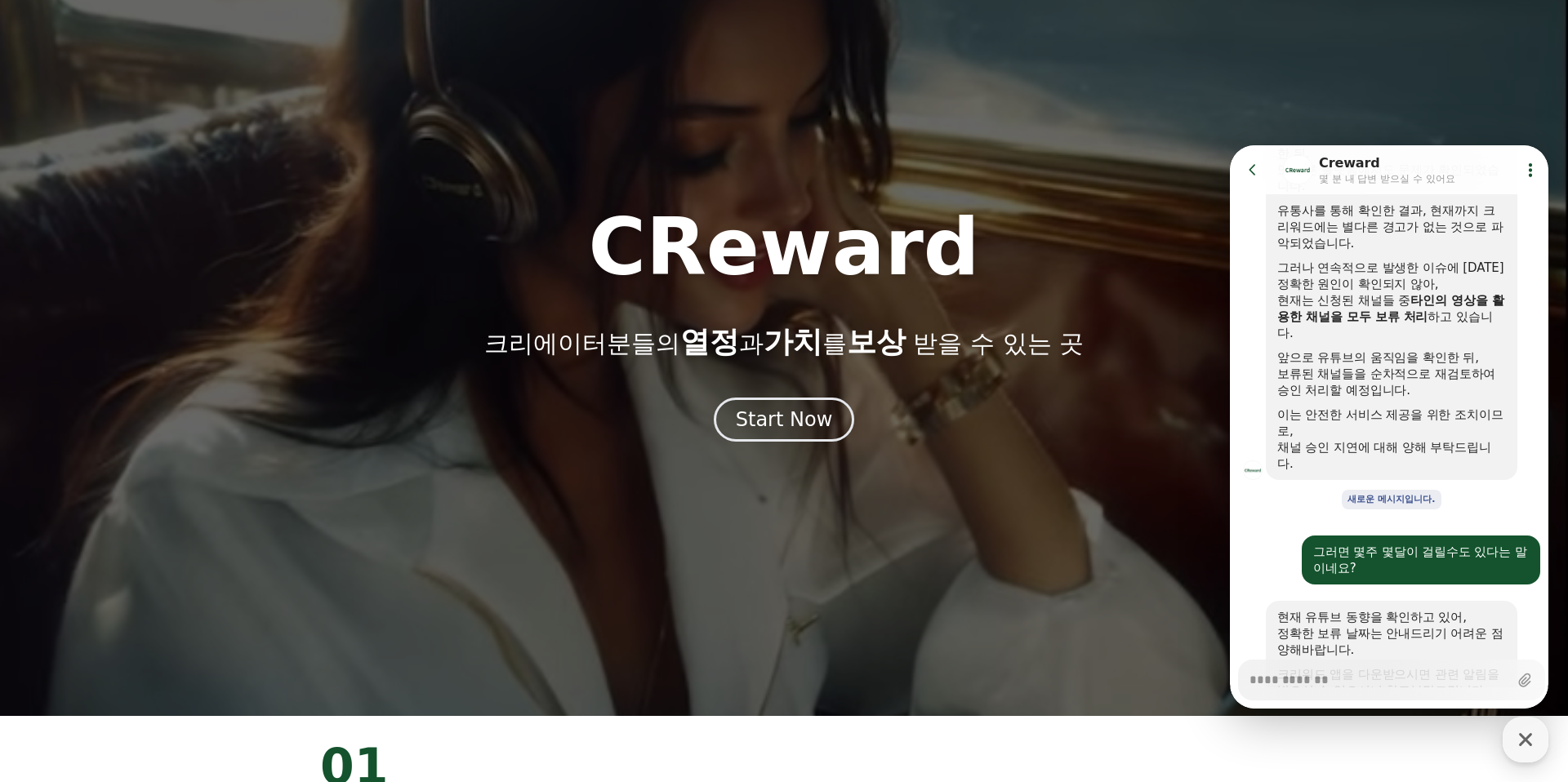
click at [1337, 678] on textarea "Messenger Input Textarea" at bounding box center [1378, 674] width 259 height 27
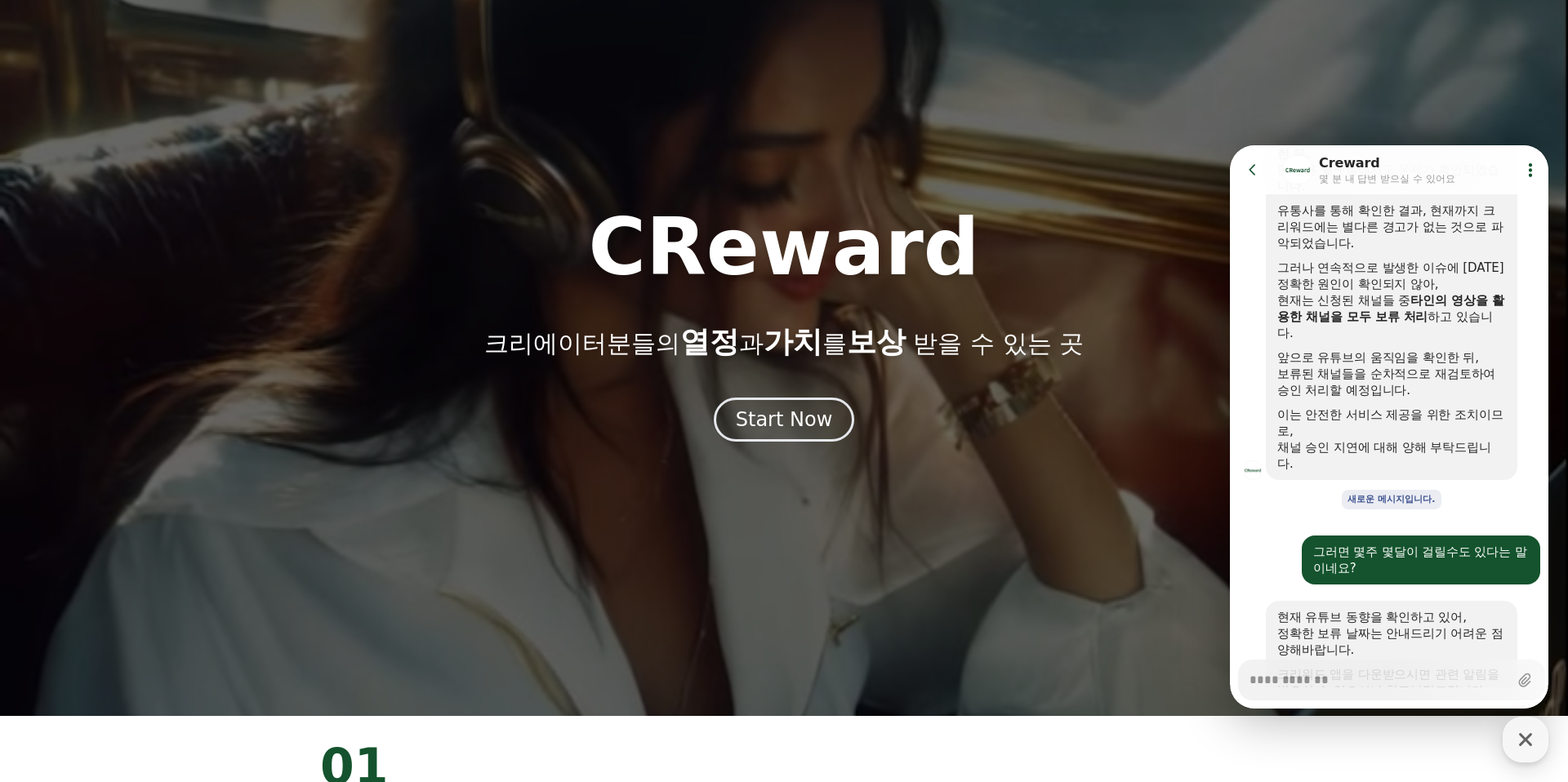
click at [1343, 676] on textarea "Messenger Input Textarea" at bounding box center [1378, 674] width 259 height 27
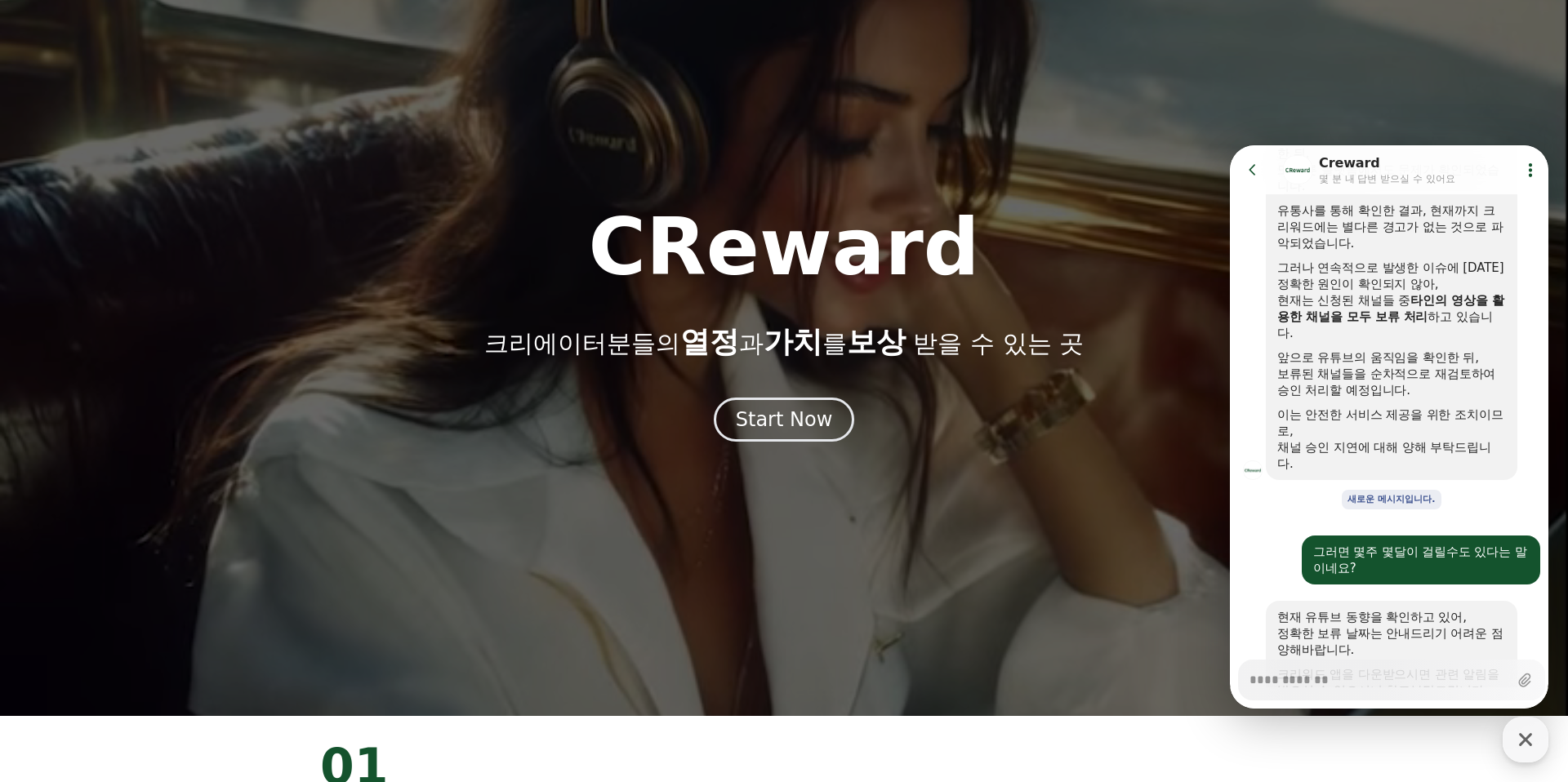
click at [1343, 676] on textarea "Messenger Input Textarea" at bounding box center [1378, 674] width 259 height 27
